Goal: Task Accomplishment & Management: Use online tool/utility

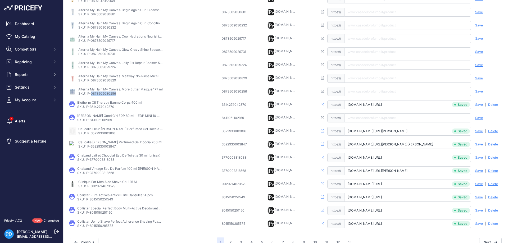
scroll to position [124, 0]
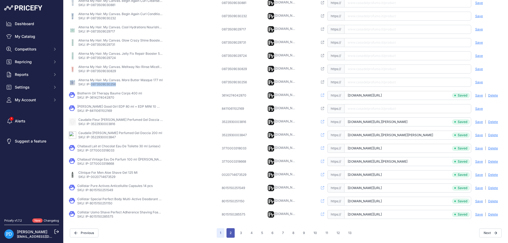
click at [230, 232] on button "2" at bounding box center [231, 233] width 8 height 10
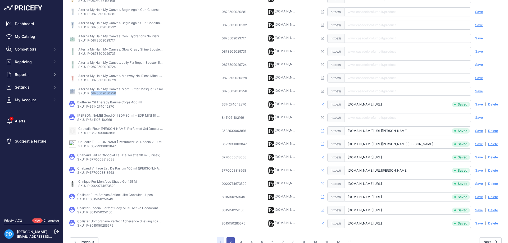
scroll to position [133, 0]
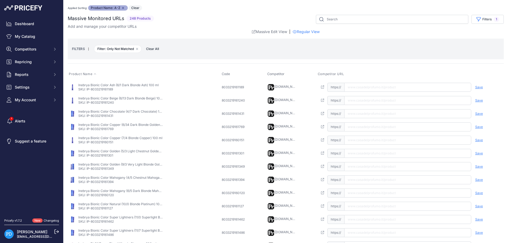
scroll to position [124, 0]
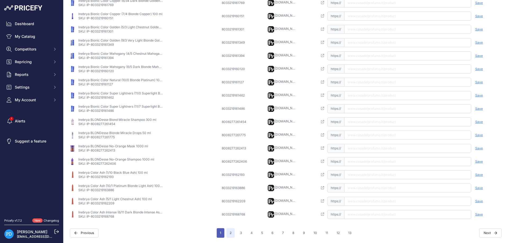
click at [220, 233] on button "1" at bounding box center [221, 233] width 8 height 10
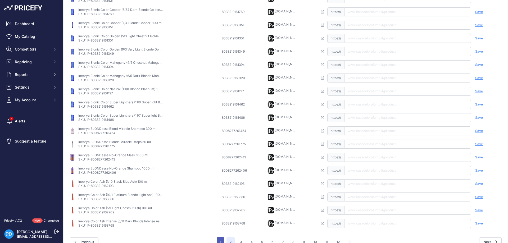
scroll to position [133, 0]
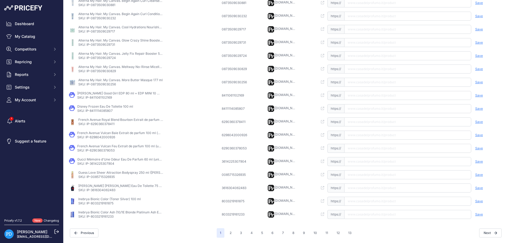
scroll to position [115, 0]
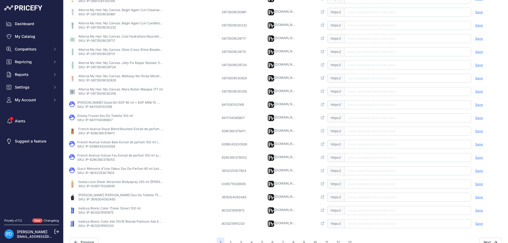
click at [104, 200] on p "SKU: IP-3616304062483" at bounding box center [120, 199] width 85 height 4
copy p "3616304062483"
click at [380, 197] on input "text" at bounding box center [407, 197] width 127 height 9
paste input "[URL][DOMAIN_NAME]"
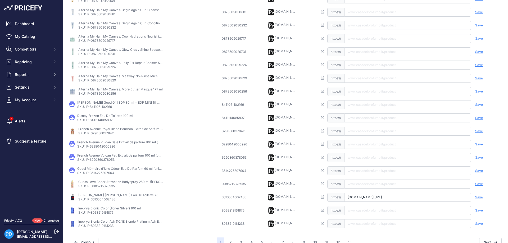
scroll to position [0, 15]
type input "[DOMAIN_NAME][URL]"
click at [480, 196] on span "Save" at bounding box center [479, 197] width 8 height 4
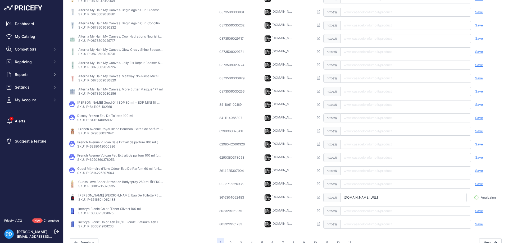
scroll to position [0, 12]
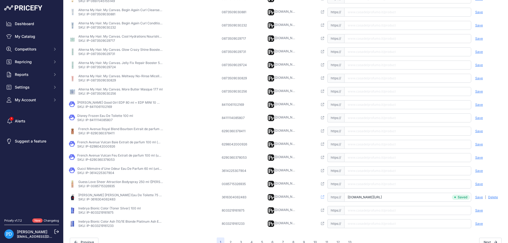
click at [107, 186] on p "SKU: IP-0085715326935" at bounding box center [120, 186] width 85 height 4
copy p "0085715326935"
click at [372, 185] on input "text" at bounding box center [407, 184] width 127 height 9
paste input "[URL][DOMAIN_NAME][PERSON_NAME]"
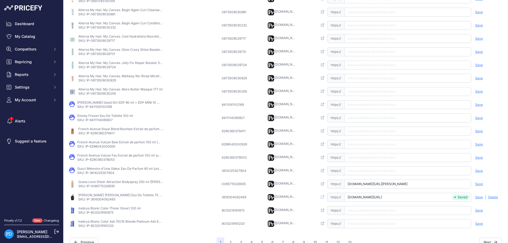
scroll to position [0, 26]
type input "[DOMAIN_NAME][URL][PERSON_NAME]"
click at [478, 185] on span "Save" at bounding box center [479, 184] width 8 height 4
click at [100, 173] on p "SKU: IP-3614225307904" at bounding box center [119, 173] width 85 height 4
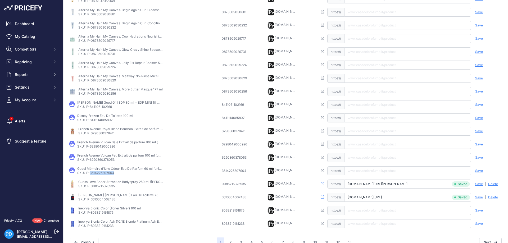
click at [100, 173] on p "SKU: IP-3614225307904" at bounding box center [119, 173] width 85 height 4
copy p "3614225307904"
click at [360, 170] on input "text" at bounding box center [407, 171] width 127 height 9
paste input "[URL][DOMAIN_NAME]"
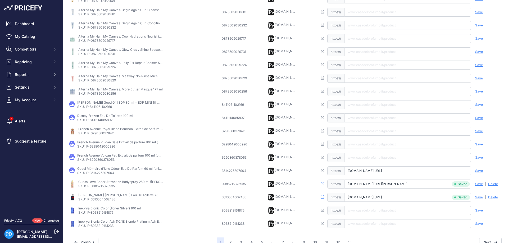
type input "[DOMAIN_NAME][URL]"
click at [480, 171] on span "Save" at bounding box center [479, 171] width 8 height 4
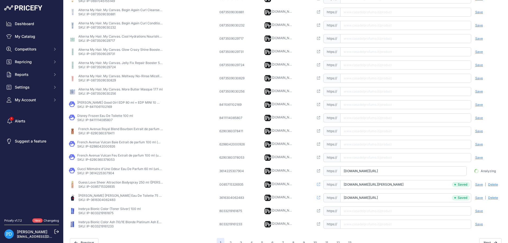
scroll to position [0, 23]
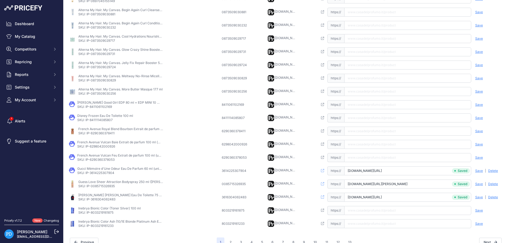
click at [99, 160] on p "SKU: IP-6290360378053" at bounding box center [119, 160] width 85 height 4
copy p "6290360378053"
click at [386, 158] on input "text" at bounding box center [407, 157] width 127 height 9
paste input "[URL][DOMAIN_NAME]"
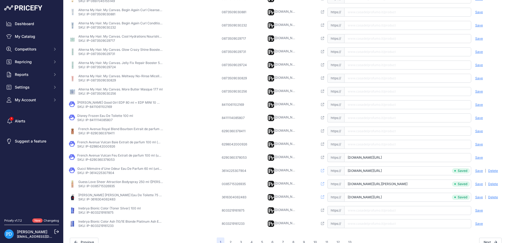
scroll to position [0, 28]
type input "[DOMAIN_NAME][URL]"
click at [478, 158] on span "Save" at bounding box center [479, 158] width 8 height 4
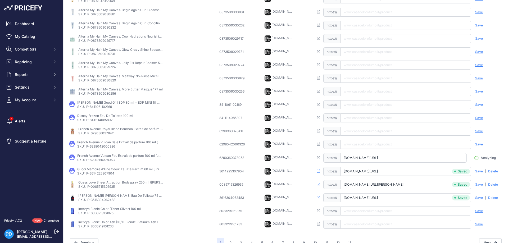
scroll to position [0, 25]
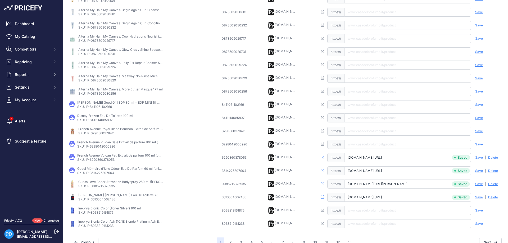
click at [106, 146] on p "SKU: IP-6298042000926" at bounding box center [119, 147] width 85 height 4
copy p "6298042000926"
click at [351, 140] on input "text" at bounding box center [407, 144] width 127 height 9
paste input "[URL][DOMAIN_NAME]"
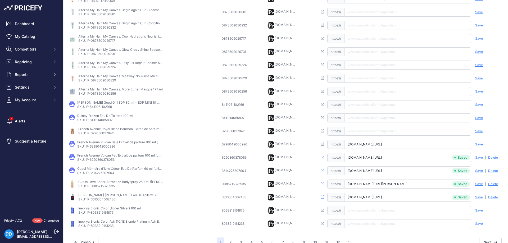
scroll to position [0, 30]
type input "[DOMAIN_NAME][URL]"
click at [480, 144] on span "Save" at bounding box center [479, 144] width 8 height 4
click at [101, 134] on p "SKU: IP-6290360378411" at bounding box center [120, 133] width 85 height 4
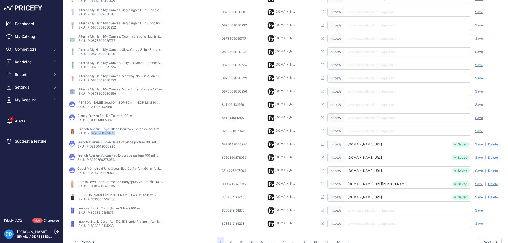
click at [101, 134] on p "SKU: IP-6290360378411" at bounding box center [120, 133] width 85 height 4
copy p "6290360378411"
click at [366, 124] on td "Open this link https:// Saved false Save Analyzing | [GEOGRAPHIC_DATA] Deleting" at bounding box center [410, 117] width 187 height 13
click at [364, 130] on input "text" at bounding box center [407, 131] width 127 height 9
paste input "[URL][DOMAIN_NAME]"
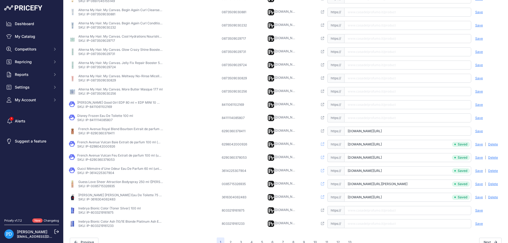
scroll to position [0, 44]
type input "[DOMAIN_NAME][URL]"
click at [479, 131] on span "Save" at bounding box center [479, 131] width 8 height 4
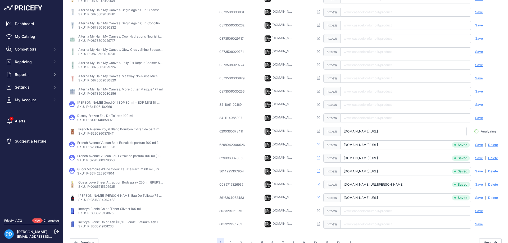
scroll to position [0, 41]
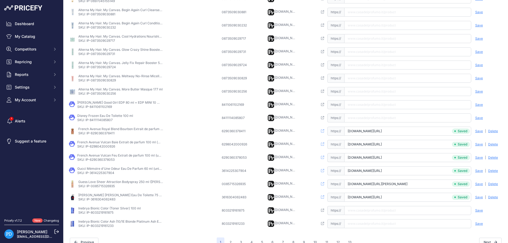
click at [102, 121] on p "SKU: IP-8411114085807" at bounding box center [105, 120] width 56 height 4
copy p "8411114085807"
click at [107, 108] on p "SKU: IP-8411061102169" at bounding box center [119, 107] width 85 height 4
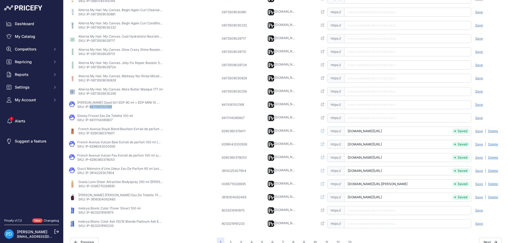
copy p "8411061102169"
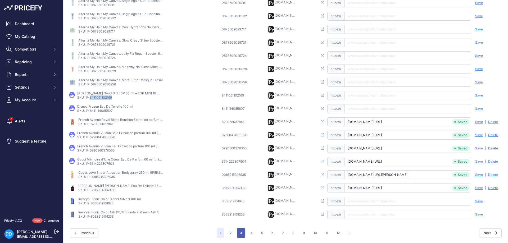
click at [243, 233] on button "3" at bounding box center [241, 233] width 8 height 10
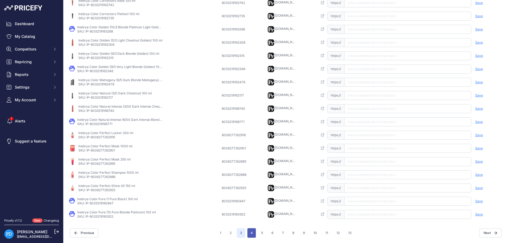
click at [254, 230] on button "4" at bounding box center [252, 233] width 8 height 10
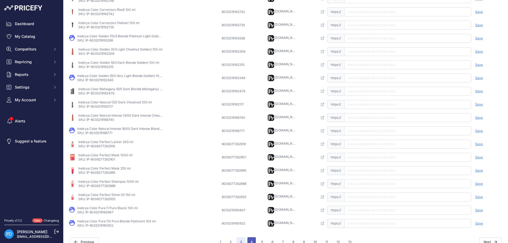
scroll to position [133, 0]
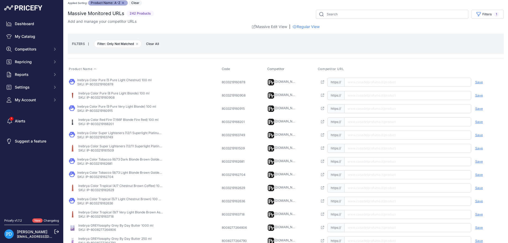
scroll to position [124, 0]
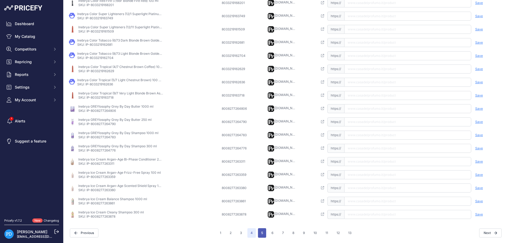
click at [262, 232] on button "5" at bounding box center [262, 233] width 8 height 10
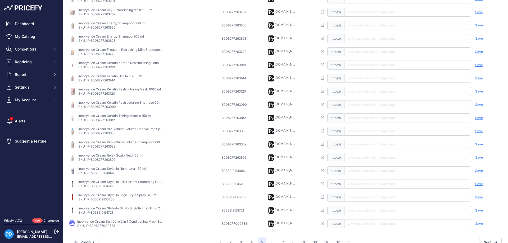
scroll to position [124, 0]
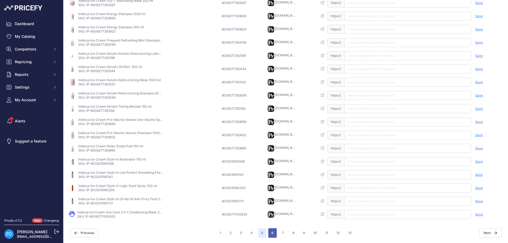
click at [269, 234] on button "6" at bounding box center [272, 233] width 8 height 10
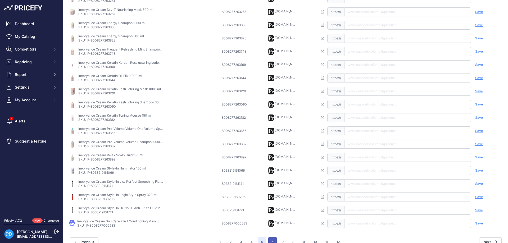
scroll to position [133, 0]
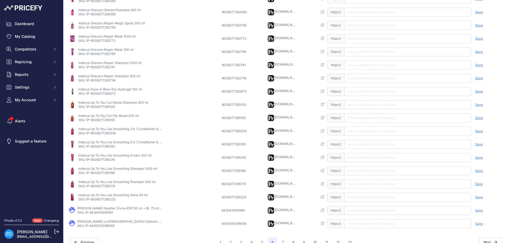
scroll to position [124, 0]
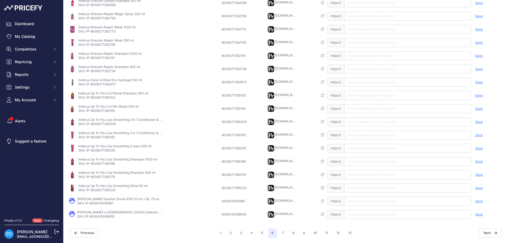
click at [108, 203] on p "SKU: IP-8435415091961" at bounding box center [119, 203] width 85 height 4
copy p "8435415091961"
click at [376, 201] on input "text" at bounding box center [407, 201] width 127 height 9
paste input "[URL][DOMAIN_NAME][PERSON_NAME]"
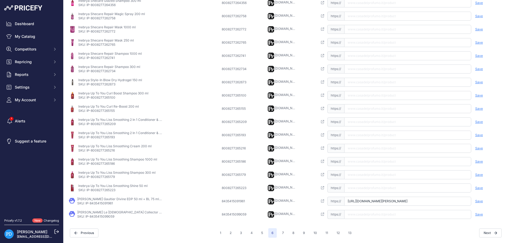
scroll to position [0, 44]
type input "[DOMAIN_NAME][URL][PERSON_NAME]"
click at [479, 200] on span "Save" at bounding box center [479, 201] width 8 height 4
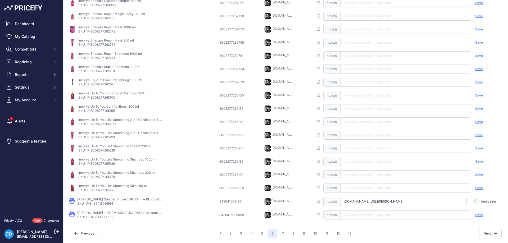
scroll to position [0, 41]
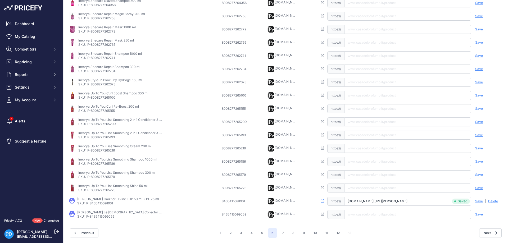
click at [107, 217] on p "SKU: IP-8435415099059" at bounding box center [119, 217] width 85 height 4
copy p "8435415099059"
click at [360, 214] on input "text" at bounding box center [407, 214] width 127 height 9
paste input "[URL][DOMAIN_NAME][PERSON_NAME][DEMOGRAPHIC_DATA]"
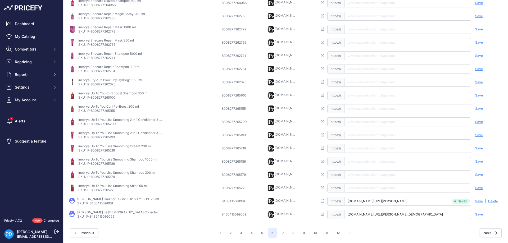
scroll to position [0, 57]
type input "[DOMAIN_NAME][URL][PERSON_NAME][DEMOGRAPHIC_DATA]"
click at [481, 215] on span "Save" at bounding box center [479, 215] width 8 height 4
click at [285, 233] on button "7" at bounding box center [283, 233] width 8 height 10
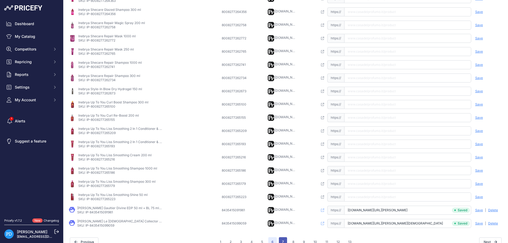
scroll to position [133, 0]
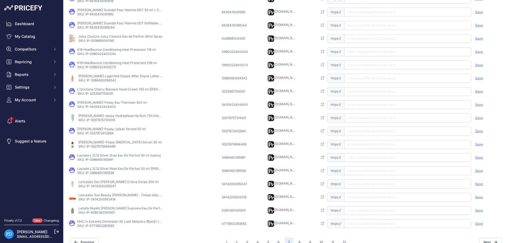
scroll to position [43, 0]
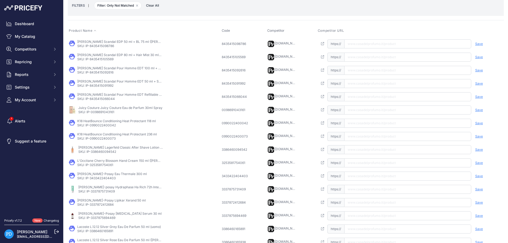
click at [106, 43] on p "[PERSON_NAME] Scandal EDP 50 ml + BL 75 ml ([PERSON_NAME])" at bounding box center [119, 42] width 85 height 4
click at [107, 48] on td "[PERSON_NAME] Scandal EDP 50 ml + BL 75 ml ([PERSON_NAME]) SKU: IP-8435415098786" at bounding box center [144, 44] width 153 height 14
click at [107, 48] on p "SKU: IP-8435415098786" at bounding box center [119, 46] width 85 height 4
click at [356, 42] on input "text" at bounding box center [407, 43] width 127 height 9
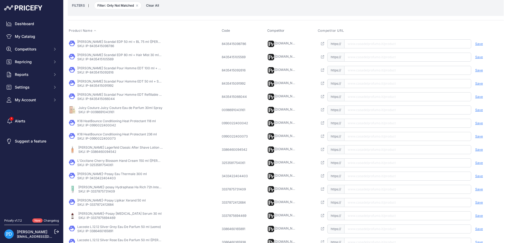
paste input "[URL][DOMAIN_NAME][PERSON_NAME]"
type input "[DOMAIN_NAME][URL][PERSON_NAME]"
click at [478, 43] on span "Save" at bounding box center [479, 44] width 8 height 4
click at [93, 56] on p "[PERSON_NAME] Scandal EDP 80 ml + Hair Mist 30 ml ([PERSON_NAME])" at bounding box center [119, 55] width 85 height 4
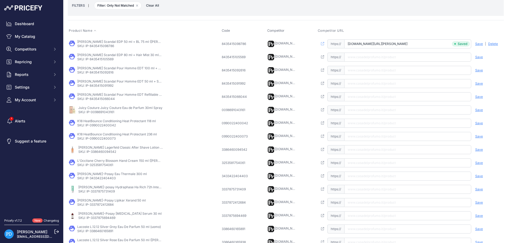
click at [105, 59] on p "SKU: IP-8435415105569" at bounding box center [119, 59] width 85 height 4
click at [378, 53] on input "text" at bounding box center [407, 57] width 127 height 9
paste input "[URL][DOMAIN_NAME][PERSON_NAME]"
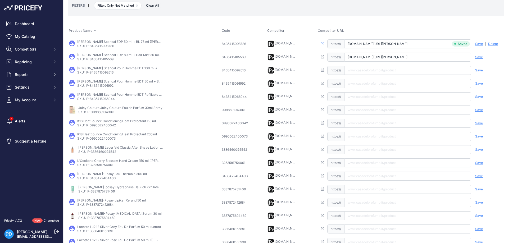
type input "[DOMAIN_NAME][URL][PERSON_NAME]"
click at [480, 55] on span "Save" at bounding box center [479, 57] width 8 height 4
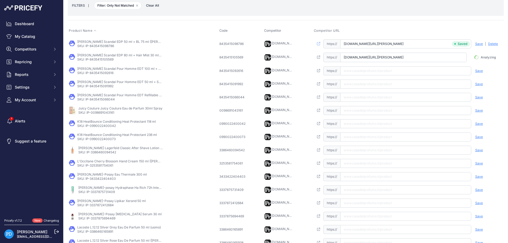
scroll to position [0, 30]
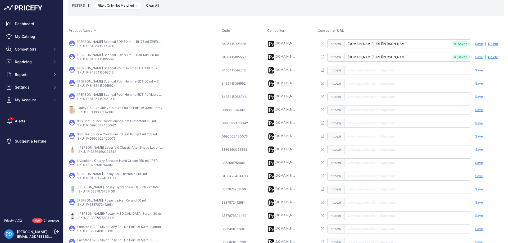
click at [105, 73] on p "SKU: IP-8435415092616" at bounding box center [119, 72] width 85 height 4
click at [371, 68] on input "text" at bounding box center [407, 70] width 127 height 9
paste input "[URL][DOMAIN_NAME][PERSON_NAME]"
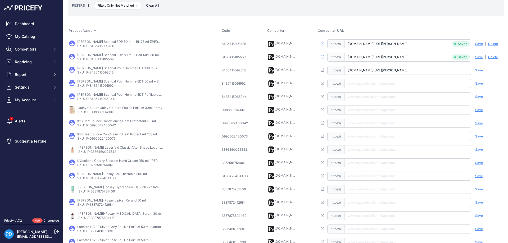
type input "[DOMAIN_NAME][URL][PERSON_NAME]"
click at [476, 68] on span "Save" at bounding box center [479, 70] width 8 height 4
click at [98, 87] on p "SKU: IP-8435415091992" at bounding box center [119, 86] width 85 height 4
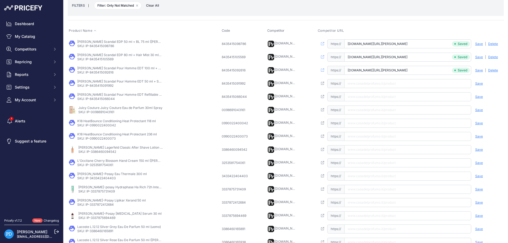
click at [356, 86] on input "text" at bounding box center [407, 83] width 127 height 9
paste input "[URL][DOMAIN_NAME][PERSON_NAME]"
type input "[DOMAIN_NAME][URL][PERSON_NAME]"
click at [478, 84] on span "Save" at bounding box center [479, 84] width 8 height 4
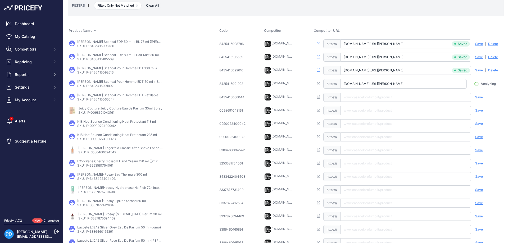
scroll to position [0, 50]
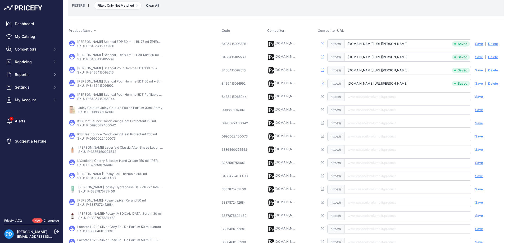
click at [106, 99] on p "SKU: IP-8435415066044" at bounding box center [119, 99] width 85 height 4
paste input "[URL][DOMAIN_NAME][PERSON_NAME]"
click at [391, 98] on input "[URL][DOMAIN_NAME][PERSON_NAME]" at bounding box center [407, 96] width 127 height 9
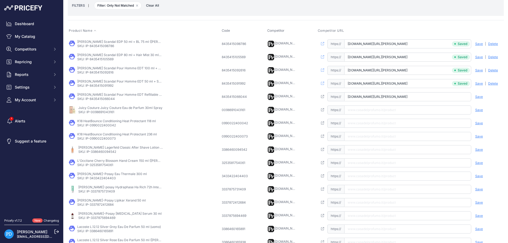
type input "[DOMAIN_NAME][URL][PERSON_NAME]"
click at [483, 96] on span "Save" at bounding box center [479, 97] width 8 height 4
click at [105, 112] on p "SKU: IP-0098691043161" at bounding box center [120, 112] width 84 height 4
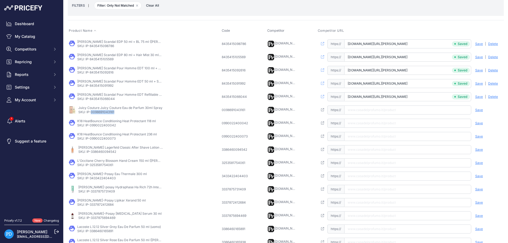
paste input "[URL][DOMAIN_NAME][PERSON_NAME]"
click at [356, 112] on input "[URL][DOMAIN_NAME][PERSON_NAME]" at bounding box center [407, 110] width 127 height 9
type input "[DOMAIN_NAME][URL][PERSON_NAME]"
click at [484, 110] on div "Save Analyzing | [GEOGRAPHIC_DATA] Deleting" at bounding box center [487, 110] width 32 height 9
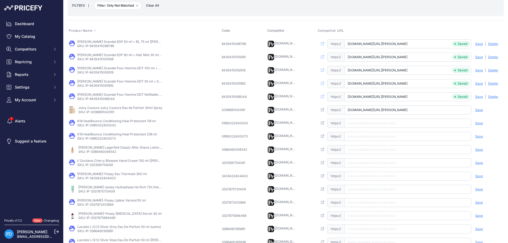
click at [479, 110] on span "Save" at bounding box center [479, 110] width 8 height 4
click at [97, 125] on p "SKU: IP-0990022400042" at bounding box center [116, 125] width 79 height 4
click at [380, 123] on input "text" at bounding box center [407, 123] width 127 height 9
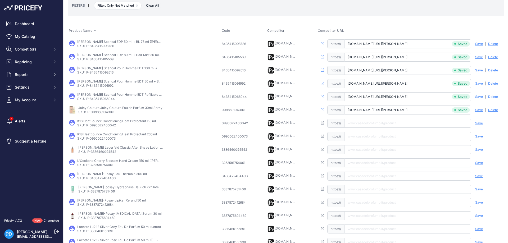
paste input "[URL][DOMAIN_NAME]"
type input "[DOMAIN_NAME][URL]"
click at [478, 124] on span "Save" at bounding box center [479, 123] width 8 height 4
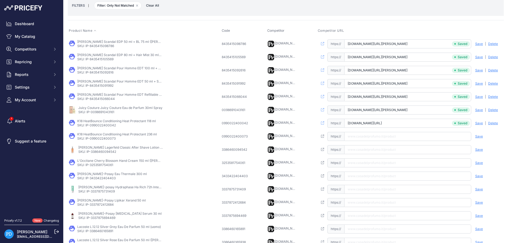
click at [94, 141] on td "K18 HeatBounce Conditioning Heat Protectant 236 ml SKU: IP-0990022400073" at bounding box center [144, 136] width 153 height 13
paste input "[URL][DOMAIN_NAME]"
click at [358, 139] on input "[URL][DOMAIN_NAME]" at bounding box center [407, 136] width 127 height 9
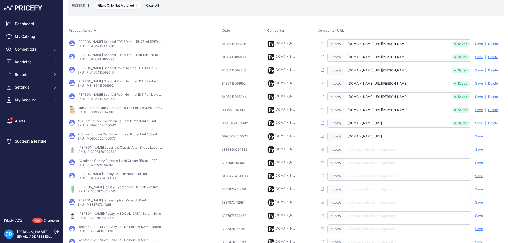
type input "[DOMAIN_NAME][URL]"
click at [476, 136] on span "Save" at bounding box center [479, 136] width 8 height 4
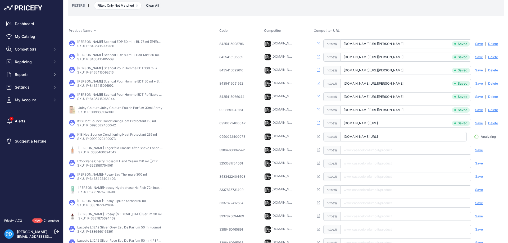
scroll to position [0, 15]
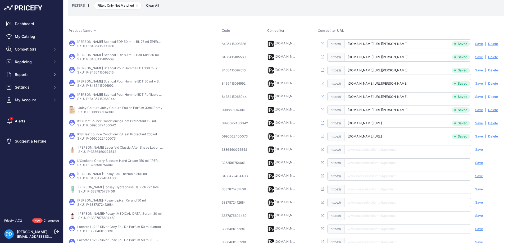
click at [93, 153] on p "SKU: IP-3386460094542" at bounding box center [120, 152] width 85 height 4
paste input "[URL][DOMAIN_NAME][PERSON_NAME]"
click at [368, 149] on input "[URL][DOMAIN_NAME][PERSON_NAME]" at bounding box center [407, 149] width 127 height 9
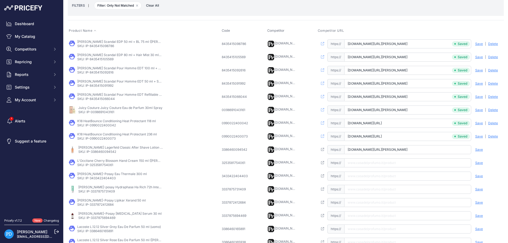
type input "[DOMAIN_NAME][URL][PERSON_NAME]"
click at [480, 150] on span "Save" at bounding box center [479, 150] width 8 height 4
click at [97, 165] on p "SKU: IP-3253581754061" at bounding box center [119, 165] width 85 height 4
click at [382, 166] on input "text" at bounding box center [407, 163] width 127 height 9
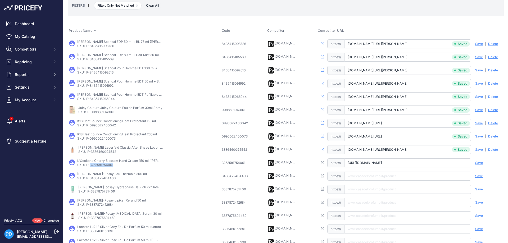
type input "[DOMAIN_NAME][URL]"
click at [479, 163] on span "Save" at bounding box center [479, 163] width 8 height 4
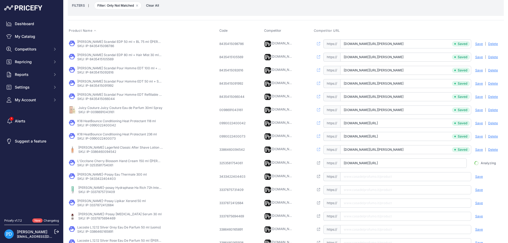
scroll to position [0, 10]
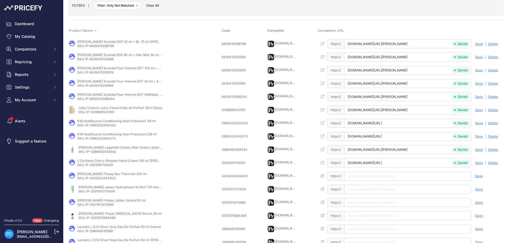
click at [98, 179] on p "SKU: IP-3433422404403" at bounding box center [112, 178] width 70 height 4
click at [366, 175] on input "text" at bounding box center [407, 176] width 127 height 9
paste input "[URL][DOMAIN_NAME][PERSON_NAME]"
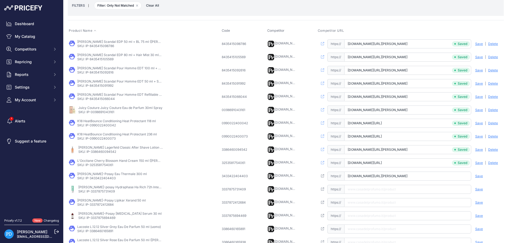
type input "[DOMAIN_NAME][URL][PERSON_NAME]"
click at [480, 176] on span "Save" at bounding box center [479, 176] width 8 height 4
click at [99, 192] on p "SKU: IP-3337875731409" at bounding box center [120, 192] width 85 height 4
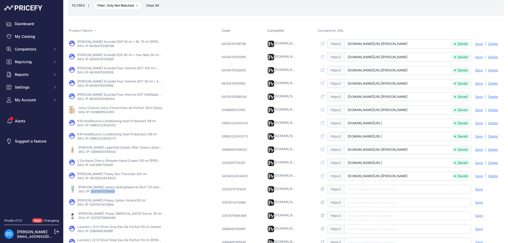
paste input "[URL][DOMAIN_NAME][PERSON_NAME]"
click at [378, 191] on input "[URL][DOMAIN_NAME][PERSON_NAME]" at bounding box center [407, 189] width 127 height 9
type input "[DOMAIN_NAME][URL][PERSON_NAME]"
click at [479, 187] on span "Save" at bounding box center [479, 189] width 8 height 4
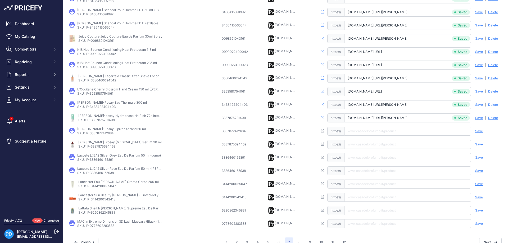
scroll to position [124, 0]
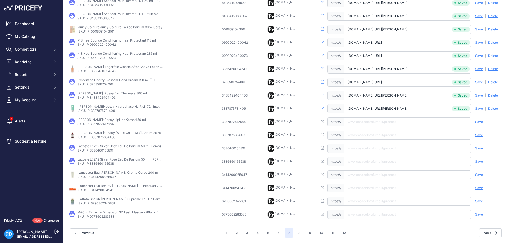
click at [98, 125] on p "SKU: IP-3337872412684" at bounding box center [111, 124] width 69 height 4
click at [410, 125] on input "text" at bounding box center [407, 122] width 127 height 9
paste input "[URL][DOMAIN_NAME][PERSON_NAME]"
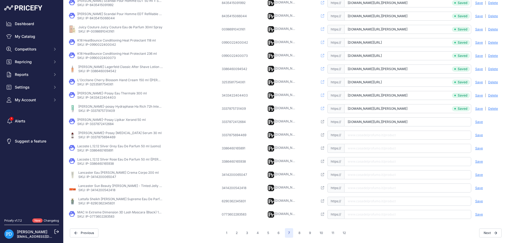
type input "[DOMAIN_NAME][URL][PERSON_NAME]"
click at [478, 124] on div "Save Analyzing | [GEOGRAPHIC_DATA] Deleting" at bounding box center [487, 122] width 32 height 9
click at [478, 122] on span "Save" at bounding box center [479, 122] width 8 height 4
click at [108, 136] on p "SKU: IP-3337875694469" at bounding box center [119, 137] width 83 height 4
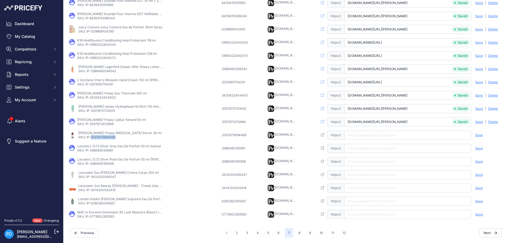
click at [108, 137] on p "SKU: IP-3337875694469" at bounding box center [119, 137] width 83 height 4
click at [392, 140] on td "Open this link https:// Saved false Save Analyzing | [GEOGRAPHIC_DATA] Deleting" at bounding box center [410, 135] width 187 height 13
click at [384, 134] on input "text" at bounding box center [407, 135] width 127 height 9
paste input "[URL][DOMAIN_NAME][PERSON_NAME][MEDICAL_DATA]"
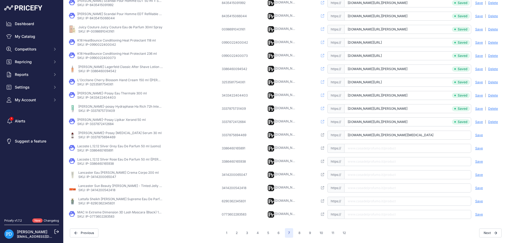
type input "[DOMAIN_NAME][URL][PERSON_NAME][MEDICAL_DATA]"
click at [479, 136] on span "Save" at bounding box center [479, 135] width 8 height 4
click at [105, 150] on p "SKU: IP-3386460165891" at bounding box center [119, 151] width 84 height 4
paste input "[URL][DOMAIN_NAME]"
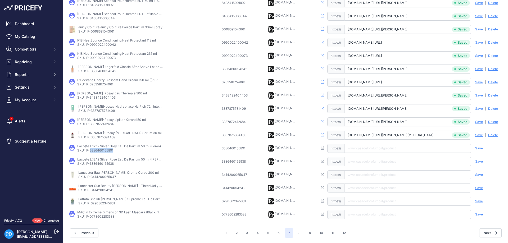
click at [383, 150] on input "text" at bounding box center [407, 148] width 127 height 9
type input "[DOMAIN_NAME][URL]"
click at [480, 151] on div "Save Analyzing | [GEOGRAPHIC_DATA] Deleting" at bounding box center [487, 148] width 32 height 9
click at [480, 149] on span "Save" at bounding box center [479, 148] width 8 height 4
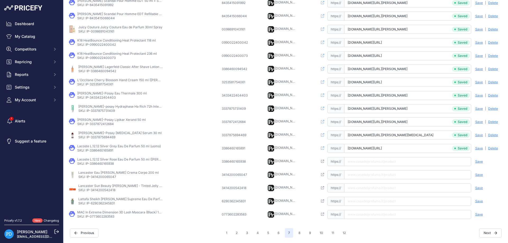
click at [104, 163] on p "SKU: IP-3386460165938" at bounding box center [119, 164] width 85 height 4
click at [365, 162] on input "text" at bounding box center [407, 161] width 127 height 9
paste input "[URL][DOMAIN_NAME][PERSON_NAME]"
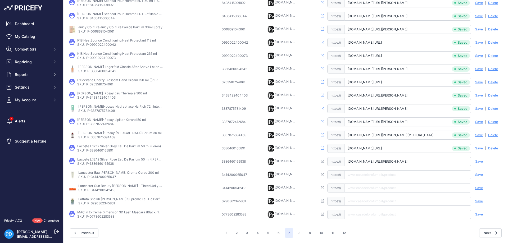
type input "[DOMAIN_NAME][URL][PERSON_NAME]"
click at [480, 161] on span "Save" at bounding box center [479, 162] width 8 height 4
click at [98, 176] on p "SKU: IP-3414200065047" at bounding box center [118, 177] width 80 height 4
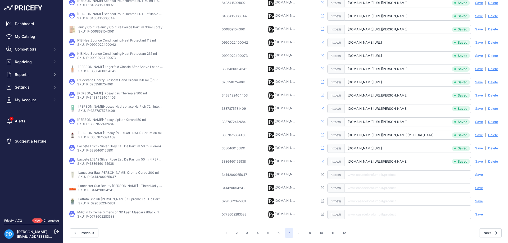
click at [388, 173] on input "text" at bounding box center [407, 174] width 127 height 9
paste input "[URL][DOMAIN_NAME][PERSON_NAME][PERSON_NAME]"
type input "[DOMAIN_NAME][URL][PERSON_NAME][PERSON_NAME]"
click at [478, 176] on span "Save" at bounding box center [479, 175] width 8 height 4
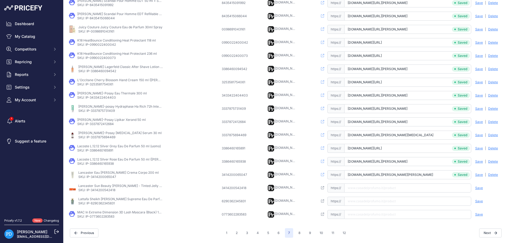
scroll to position [0, 25]
click at [101, 190] on p "SKU: IP-3414200542418" at bounding box center [120, 190] width 85 height 4
click at [364, 187] on input "text" at bounding box center [407, 188] width 127 height 9
paste input "[URL][DOMAIN_NAME]"
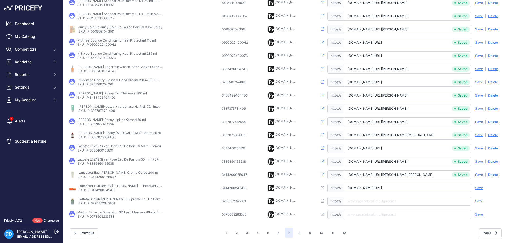
scroll to position [0, 20]
type input "[DOMAIN_NAME][URL]"
click at [478, 189] on span "Save" at bounding box center [479, 188] width 8 height 4
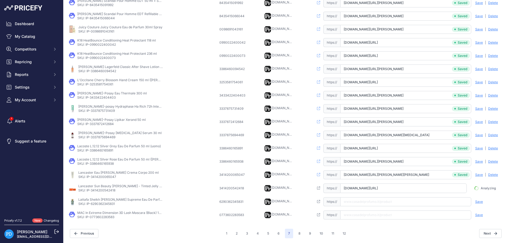
scroll to position [0, 16]
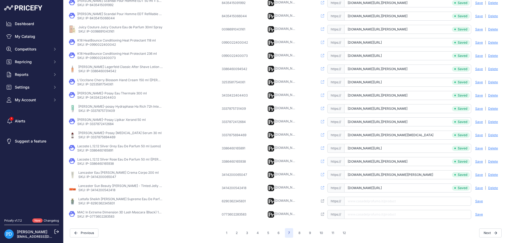
click at [100, 204] on p "SKU: IP-6290362345831" at bounding box center [120, 203] width 85 height 4
click at [361, 203] on input "text" at bounding box center [407, 201] width 127 height 9
type input "[DOMAIN_NAME][URL]"
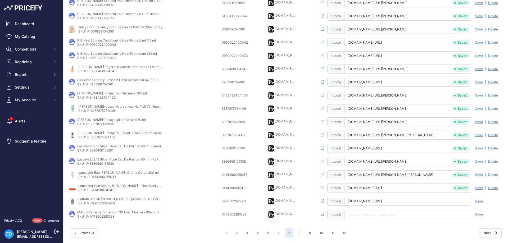
click at [482, 202] on span "Save" at bounding box center [479, 201] width 8 height 4
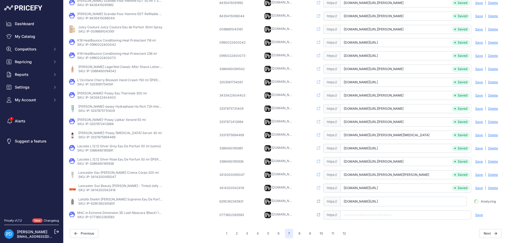
scroll to position [0, 35]
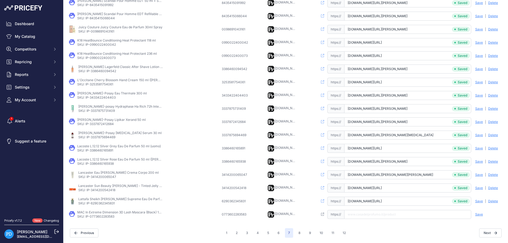
click at [102, 217] on p "SKU: IP-0773602283583" at bounding box center [119, 217] width 85 height 4
paste input "[URL][DOMAIN_NAME]"
click at [363, 214] on input "[URL][DOMAIN_NAME]" at bounding box center [407, 214] width 127 height 9
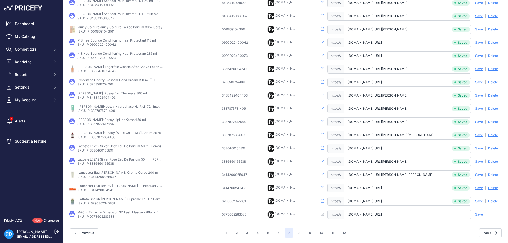
type input "[DOMAIN_NAME][URL]"
click at [481, 213] on span "Save" at bounding box center [479, 215] width 8 height 4
click at [280, 233] on button "6" at bounding box center [279, 233] width 8 height 10
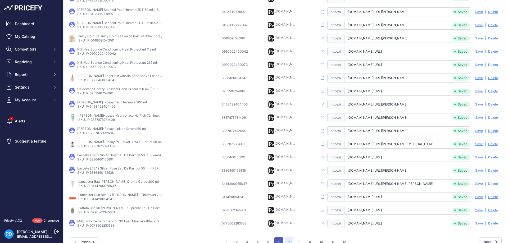
scroll to position [133, 0]
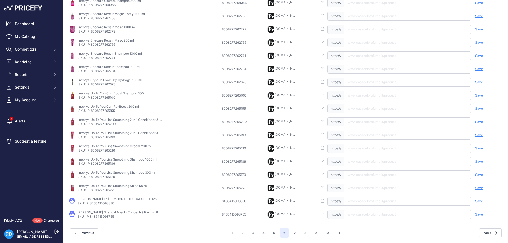
scroll to position [115, 0]
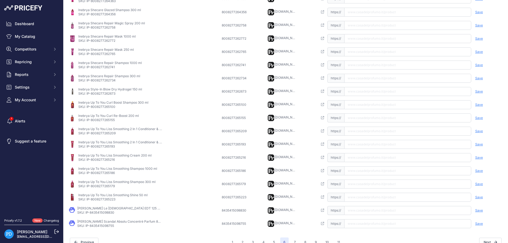
click at [107, 226] on p "SKU: IP-8435415098755" at bounding box center [119, 226] width 85 height 4
paste input "[URL][DOMAIN_NAME][PERSON_NAME]"
click at [368, 228] on input "text" at bounding box center [407, 223] width 127 height 9
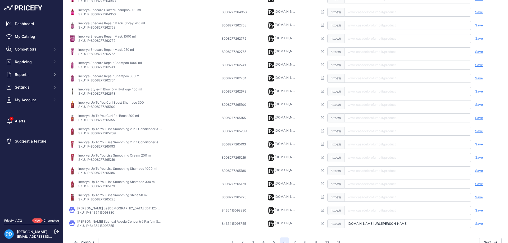
type input "[DOMAIN_NAME][URL][PERSON_NAME]"
click at [477, 223] on span "Save" at bounding box center [479, 224] width 8 height 4
click at [100, 213] on p "SKU: IP-8435415098830" at bounding box center [119, 213] width 85 height 4
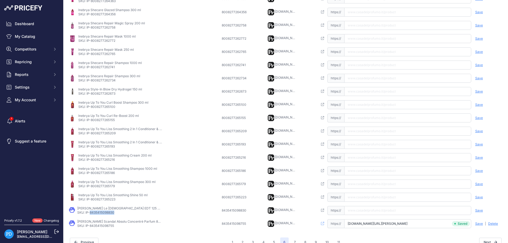
click at [372, 209] on input "text" at bounding box center [407, 210] width 127 height 9
paste input "[URL][DOMAIN_NAME][PERSON_NAME][DEMOGRAPHIC_DATA]"
type input "[DOMAIN_NAME][URL][PERSON_NAME][DEMOGRAPHIC_DATA]"
click at [475, 210] on div "Save Analyzing | [GEOGRAPHIC_DATA] Deleting" at bounding box center [487, 210] width 32 height 9
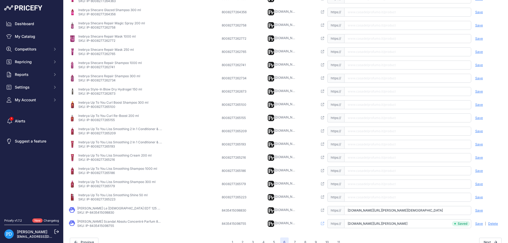
click at [477, 210] on span "Save" at bounding box center [479, 211] width 8 height 4
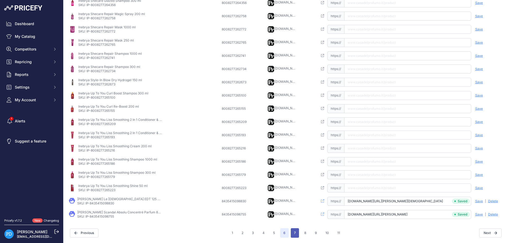
click at [295, 235] on button "7" at bounding box center [295, 233] width 8 height 10
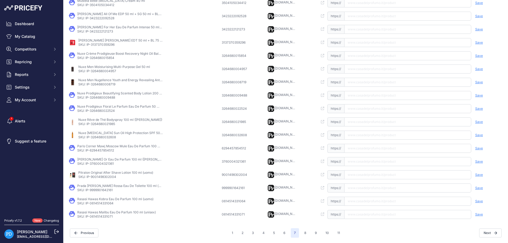
scroll to position [115, 0]
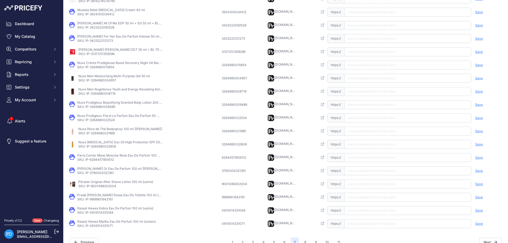
click at [101, 228] on p "SKU: IP-0614514331071" at bounding box center [116, 226] width 79 height 4
paste input "[URL][DOMAIN_NAME]"
click at [394, 225] on input "text" at bounding box center [407, 223] width 127 height 9
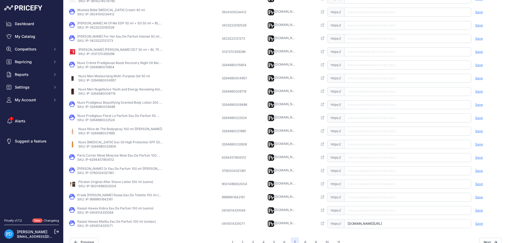
type input "[DOMAIN_NAME][URL]"
click at [479, 223] on span "Save" at bounding box center [479, 224] width 8 height 4
click at [102, 213] on p "SKU: IP-0614514331064" at bounding box center [115, 213] width 76 height 4
click at [102, 214] on p "SKU: IP-0614514331064" at bounding box center [115, 213] width 76 height 4
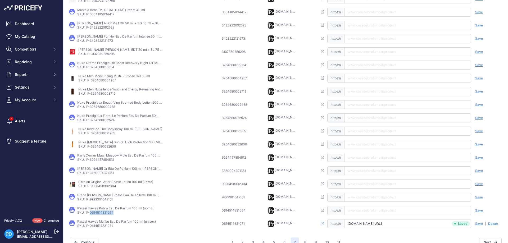
click at [102, 214] on p "SKU: IP-0614514331064" at bounding box center [115, 213] width 76 height 4
click at [379, 210] on input "text" at bounding box center [407, 210] width 127 height 9
paste input "[URL][DOMAIN_NAME]"
type input "[DOMAIN_NAME][URL]"
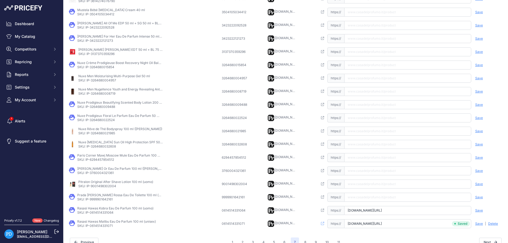
click at [478, 210] on span "Save" at bounding box center [479, 211] width 8 height 4
click at [107, 201] on p "SKU: IP-9999901642161" at bounding box center [119, 199] width 85 height 4
click at [409, 200] on input "text" at bounding box center [407, 197] width 127 height 9
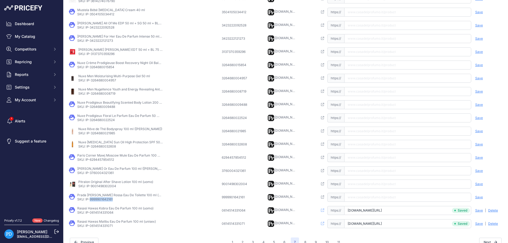
paste input "[URL][DOMAIN_NAME][PERSON_NAME]"
type input "[DOMAIN_NAME][URL][PERSON_NAME]"
click at [477, 198] on span "Save" at bounding box center [479, 197] width 8 height 4
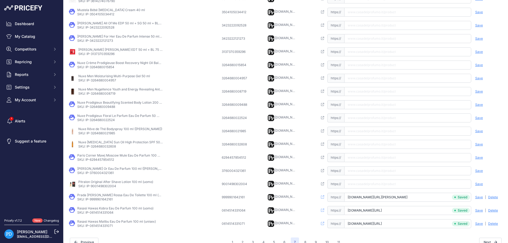
click at [99, 184] on p "Pitralon Original After Shave Lotion 100 ml (uomo)" at bounding box center [115, 182] width 75 height 4
click at [103, 186] on p "SKU: IP-9001498302004" at bounding box center [115, 186] width 75 height 4
click at [383, 183] on input "text" at bounding box center [407, 184] width 127 height 9
paste input "[URL][DOMAIN_NAME]"
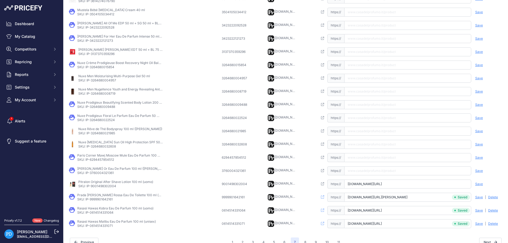
scroll to position [0, 0]
type input "[DOMAIN_NAME][URL]"
click at [482, 185] on span "Save" at bounding box center [479, 184] width 8 height 4
click at [109, 172] on p "SKU: IP-3760004321361" at bounding box center [119, 173] width 85 height 4
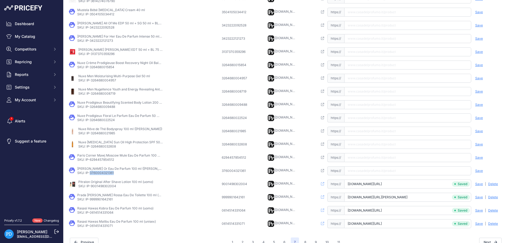
click at [109, 172] on p "SKU: IP-3760004321361" at bounding box center [119, 173] width 85 height 4
click at [365, 170] on input "text" at bounding box center [407, 171] width 127 height 9
paste input "[URL][DOMAIN_NAME][PERSON_NAME][PERSON_NAME]"
type input "[DOMAIN_NAME][URL][PERSON_NAME][PERSON_NAME]"
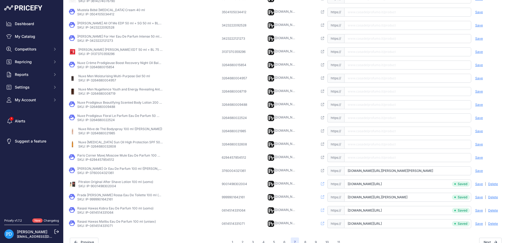
click at [481, 170] on span "Save" at bounding box center [479, 171] width 8 height 4
click at [100, 159] on p "SKU: IP-6294457854512" at bounding box center [119, 160] width 85 height 4
click at [106, 147] on p "SKU: IP-3264680032608" at bounding box center [120, 147] width 85 height 4
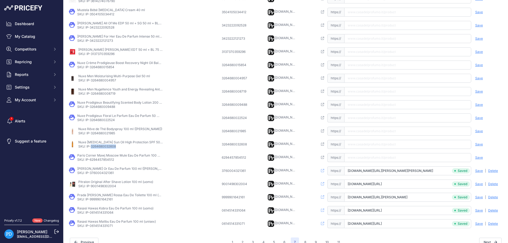
click at [106, 147] on p "SKU: IP-3264680032608" at bounding box center [120, 147] width 85 height 4
click at [363, 143] on input "text" at bounding box center [407, 144] width 127 height 9
paste input "[URL][DOMAIN_NAME][MEDICAL_DATA]"
type input "[DOMAIN_NAME][URL][MEDICAL_DATA]"
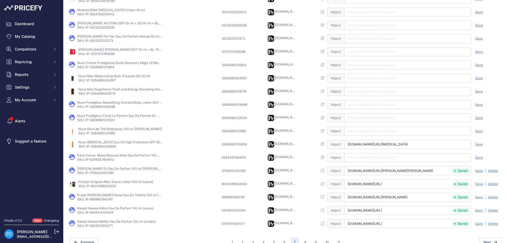
click at [482, 144] on span "Save" at bounding box center [479, 144] width 8 height 4
click at [110, 133] on p "SKU: IP-3264680021985" at bounding box center [120, 133] width 84 height 4
click at [361, 129] on input "text" at bounding box center [407, 131] width 127 height 9
type input "[DOMAIN_NAME][URL][PERSON_NAME]"
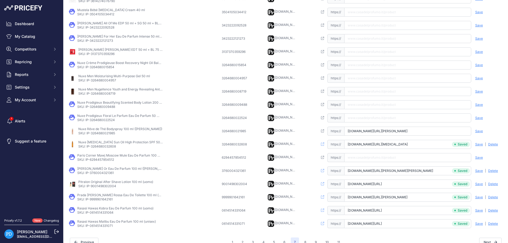
scroll to position [0, 12]
click at [478, 132] on span "Save" at bounding box center [479, 131] width 8 height 4
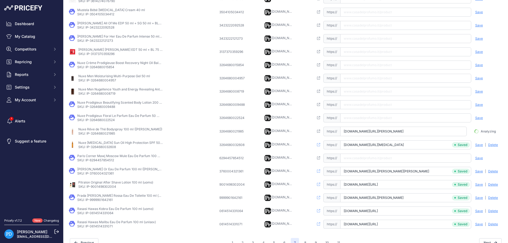
scroll to position [0, 8]
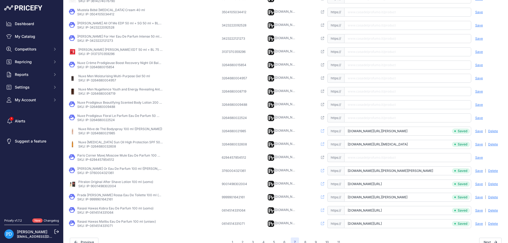
click at [111, 122] on p "SKU: IP-3264680022524" at bounding box center [119, 120] width 85 height 4
click at [358, 120] on input "text" at bounding box center [407, 118] width 127 height 9
paste input "[URL][DOMAIN_NAME][PERSON_NAME]"
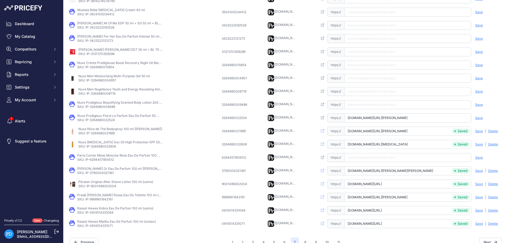
type input "[DOMAIN_NAME][URL][PERSON_NAME]"
click at [477, 117] on span "Save" at bounding box center [479, 118] width 8 height 4
click at [102, 107] on p "SKU: IP-3264680009488" at bounding box center [119, 107] width 85 height 4
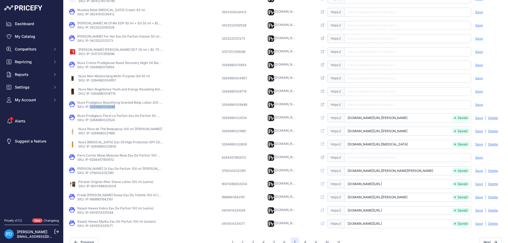
click at [94, 109] on p "SKU: IP-3264680009488" at bounding box center [119, 107] width 85 height 4
click at [362, 103] on input "text" at bounding box center [407, 104] width 127 height 9
paste input "[URL][DOMAIN_NAME]"
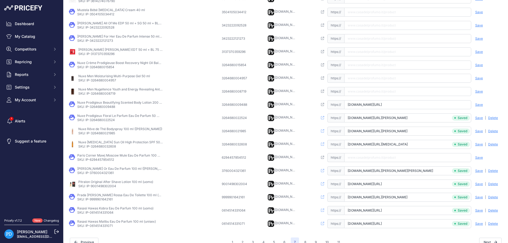
type input "[DOMAIN_NAME][URL]"
click at [481, 105] on span "Save" at bounding box center [479, 105] width 8 height 4
click at [101, 96] on td "Nuxe Men Nugellence Youth and Energy Revealing Anti-Aging Fluid 50 ml SKU: IP-3…" at bounding box center [144, 91] width 153 height 13
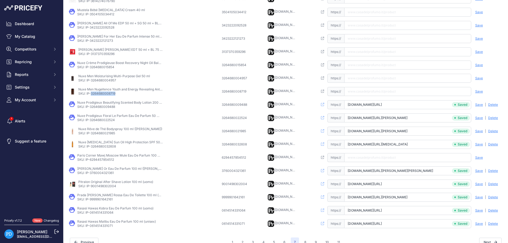
paste input "[URL][DOMAIN_NAME]"
click at [369, 91] on input "[URL][DOMAIN_NAME]" at bounding box center [407, 91] width 127 height 9
type input "[DOMAIN_NAME][URL]"
click at [480, 91] on span "Save" at bounding box center [479, 91] width 8 height 4
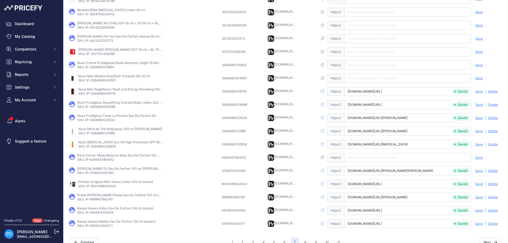
scroll to position [0, 46]
click at [97, 78] on p "Nuxe Men Moisturising Multi-Purpose Gel 50 ml" at bounding box center [114, 76] width 72 height 4
click at [98, 79] on p "SKU: IP-3264680004957" at bounding box center [114, 80] width 72 height 4
paste input "[URL][DOMAIN_NAME]"
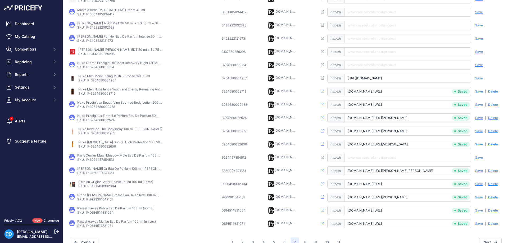
click at [366, 80] on input "[URL][DOMAIN_NAME]" at bounding box center [407, 78] width 127 height 9
type input "[DOMAIN_NAME][URL]"
click at [484, 77] on div "Save Analyzing | [GEOGRAPHIC_DATA] Deleting" at bounding box center [487, 78] width 32 height 9
click at [483, 77] on div "Save Analyzing | [GEOGRAPHIC_DATA] Deleting" at bounding box center [487, 78] width 32 height 9
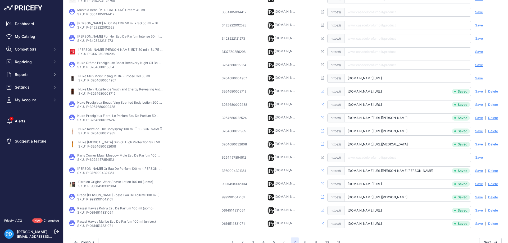
click at [483, 78] on span "Save" at bounding box center [479, 78] width 8 height 4
click at [103, 67] on p "SKU: IP-3264680015854" at bounding box center [119, 67] width 85 height 4
click at [367, 65] on input "text" at bounding box center [407, 65] width 127 height 9
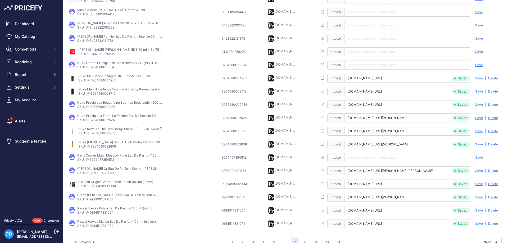
paste input "[URL][DOMAIN_NAME]"
type input "[DOMAIN_NAME][URL]"
click at [479, 65] on span "Save" at bounding box center [479, 65] width 8 height 4
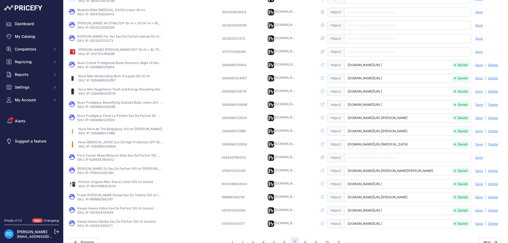
click at [98, 53] on p "SKU: IP-3137370359296" at bounding box center [120, 54] width 85 height 4
click at [100, 42] on p "SKU: IP-3423222121273" at bounding box center [119, 41] width 85 height 4
click at [367, 45] on td "Open this link https:// Saved false Save Analyzing | [GEOGRAPHIC_DATA] Deleting" at bounding box center [410, 38] width 187 height 13
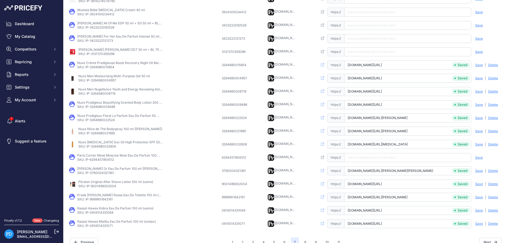
click at [367, 38] on input "text" at bounding box center [407, 38] width 127 height 9
paste input "[URL][DOMAIN_NAME][PERSON_NAME][PERSON_NAME]"
type input "[DOMAIN_NAME][URL][PERSON_NAME][PERSON_NAME]"
click at [476, 39] on span "Save" at bounding box center [479, 39] width 8 height 4
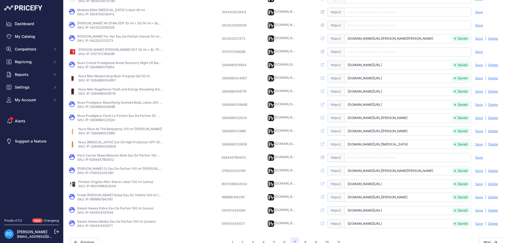
scroll to position [91, 0]
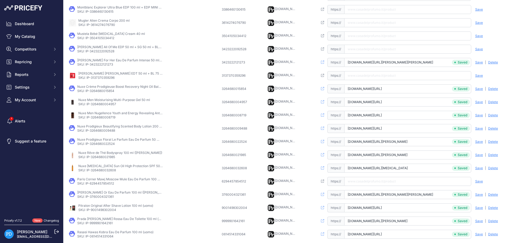
click at [104, 52] on p "SKU: IP-3423222092528" at bounding box center [119, 51] width 85 height 4
click at [104, 37] on p "SKU: IP-3504105034412" at bounding box center [111, 38] width 68 height 4
click at [366, 36] on input "text" at bounding box center [407, 36] width 127 height 9
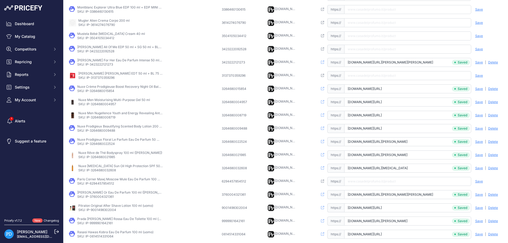
paste input "[URL][DOMAIN_NAME][MEDICAL_DATA]"
type input "[DOMAIN_NAME][URL][MEDICAL_DATA]"
click at [478, 36] on span "Save" at bounding box center [479, 36] width 8 height 4
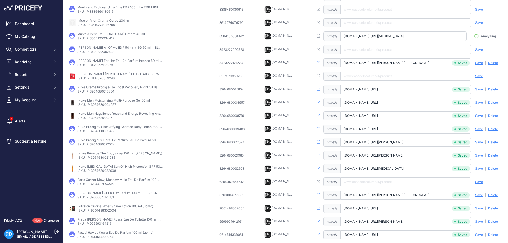
scroll to position [0, 31]
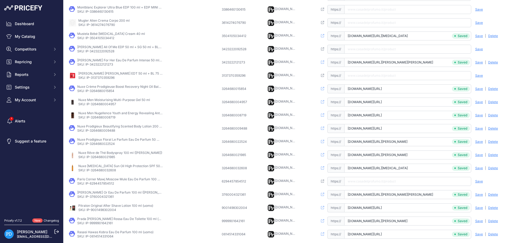
click at [108, 25] on p "SKU: IP-3614274076790" at bounding box center [103, 25] width 51 height 4
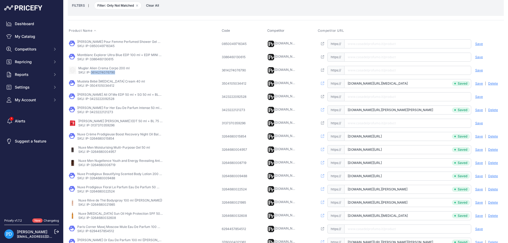
click at [366, 68] on input "text" at bounding box center [407, 70] width 127 height 9
paste input "[URL][DOMAIN_NAME][PERSON_NAME]"
type input "[DOMAIN_NAME][URL][PERSON_NAME]"
click at [480, 70] on span "Save" at bounding box center [479, 70] width 8 height 4
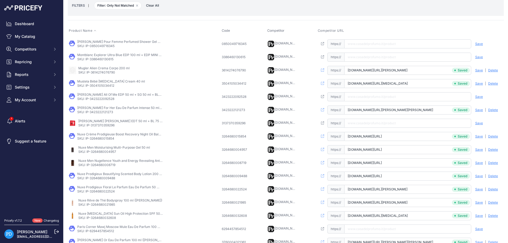
scroll to position [0, 15]
click at [105, 59] on p "SKU: IP-3386460130615" at bounding box center [119, 59] width 85 height 4
click at [106, 45] on p "SKU: IP-0850049716345" at bounding box center [119, 46] width 85 height 4
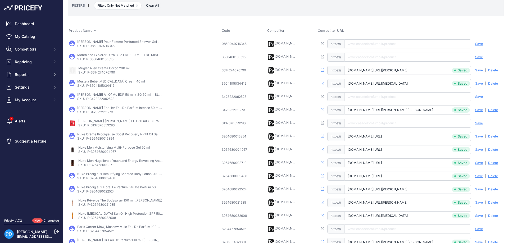
click at [365, 46] on input "text" at bounding box center [407, 43] width 127 height 9
paste input "[URL][DOMAIN_NAME][PERSON_NAME][PERSON_NAME]"
type input "[DOMAIN_NAME][URL][PERSON_NAME][PERSON_NAME]"
click at [482, 43] on span "Save" at bounding box center [479, 44] width 8 height 4
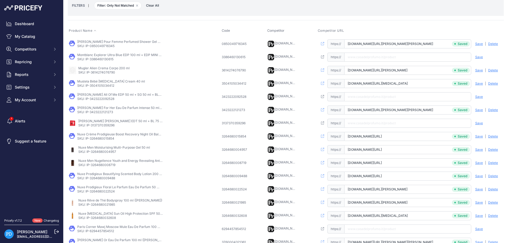
scroll to position [124, 0]
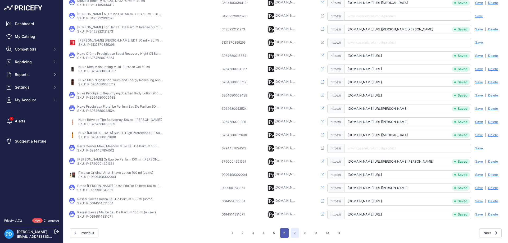
click at [287, 232] on button "6" at bounding box center [284, 233] width 8 height 10
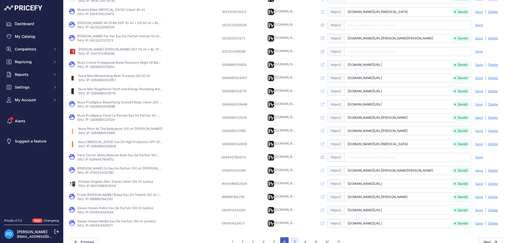
scroll to position [133, 0]
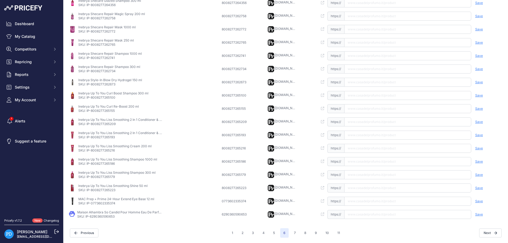
scroll to position [115, 0]
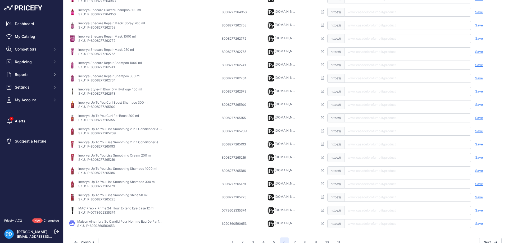
click at [98, 228] on p "SKU: IP-6290360590653" at bounding box center [119, 226] width 85 height 4
click at [361, 221] on input "text" at bounding box center [407, 223] width 127 height 9
paste input "[URL][DOMAIN_NAME]"
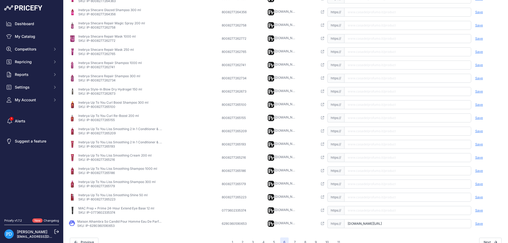
type input "[DOMAIN_NAME][URL]"
click at [476, 223] on span "Save" at bounding box center [479, 224] width 8 height 4
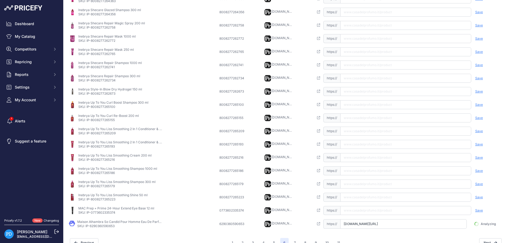
scroll to position [0, 44]
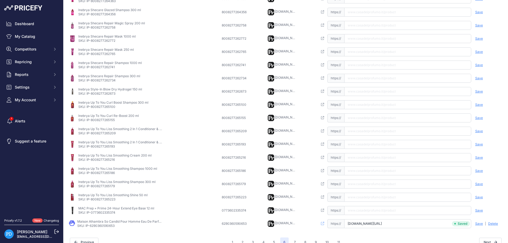
click at [115, 213] on p "SKU: IP-0773602335374" at bounding box center [116, 213] width 76 height 4
click at [375, 213] on input "text" at bounding box center [407, 210] width 127 height 9
paste input "[URL][DOMAIN_NAME]"
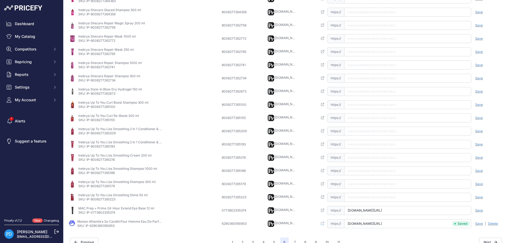
type input "[DOMAIN_NAME][URL]"
click at [478, 213] on span "Save" at bounding box center [479, 211] width 8 height 4
click at [104, 199] on p "SKU: IP-8008277265223" at bounding box center [112, 199] width 69 height 4
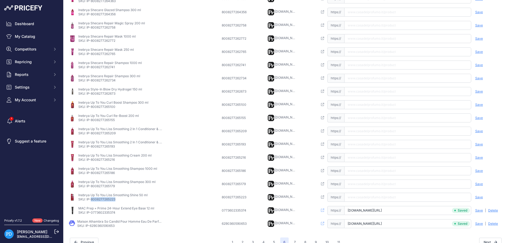
scroll to position [124, 0]
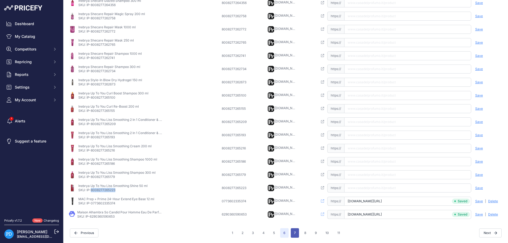
click at [291, 233] on button "7" at bounding box center [295, 233] width 8 height 10
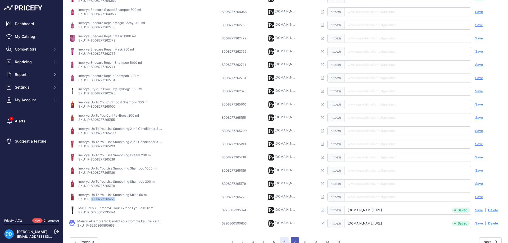
scroll to position [133, 0]
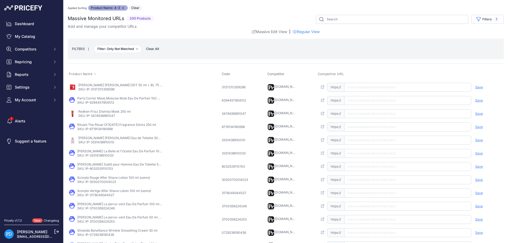
click at [100, 88] on p "SKU: IP-3137370359296" at bounding box center [120, 89] width 85 height 4
click at [102, 104] on p "SKU: IP-6294457854512" at bounding box center [119, 103] width 85 height 4
click at [98, 118] on td "Redken Frizz Dismiss Mask 250 ml SKU: IP-3474636961047" at bounding box center [144, 113] width 153 height 13
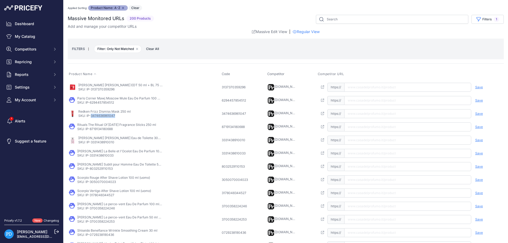
click at [98, 118] on td "Redken Frizz Dismiss Mask 250 ml SKU: IP-3474636961047" at bounding box center [144, 113] width 153 height 13
paste input "[URL][DOMAIN_NAME]"
click at [370, 115] on input "[URL][DOMAIN_NAME]" at bounding box center [407, 113] width 127 height 9
type input "[DOMAIN_NAME][URL]"
click at [482, 114] on span "Save" at bounding box center [479, 114] width 8 height 4
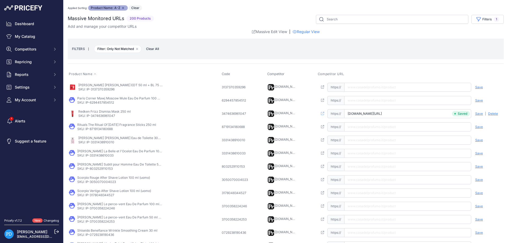
click at [99, 128] on p "SKU: IP-8719134180688" at bounding box center [116, 129] width 79 height 4
drag, startPoint x: 380, startPoint y: 130, endPoint x: 391, endPoint y: 130, distance: 10.3
click at [380, 130] on input "text" at bounding box center [407, 127] width 127 height 9
paste input "[URL][DOMAIN_NAME][DATE]"
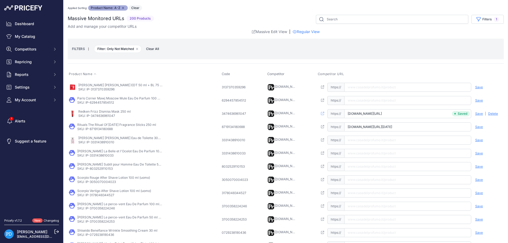
scroll to position [0, 15]
type input "[DOMAIN_NAME][URL][DATE]"
click at [481, 127] on span "Save" at bounding box center [479, 127] width 8 height 4
click at [98, 141] on p "SKU: IP-3331438910010" at bounding box center [120, 142] width 85 height 4
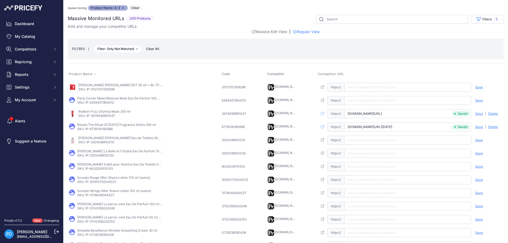
click at [349, 141] on input "text" at bounding box center [407, 140] width 127 height 9
paste input "[URL][DOMAIN_NAME][PERSON_NAME][PERSON_NAME]"
type input "[DOMAIN_NAME][URL][PERSON_NAME][PERSON_NAME]"
click at [476, 141] on span "Save" at bounding box center [479, 140] width 8 height 4
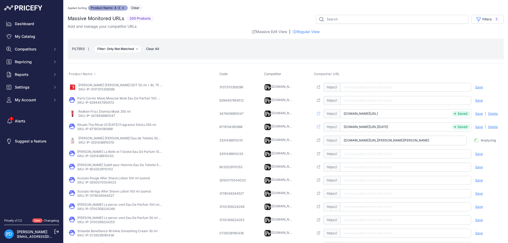
scroll to position [0, 6]
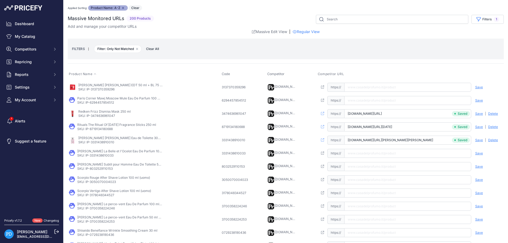
click at [92, 159] on td "[PERSON_NAME] La Belle et l'Ocelot Eau De Parfum 100 ml ([PERSON_NAME]) SKU: IP…" at bounding box center [144, 153] width 153 height 13
paste input "[URL][DOMAIN_NAME][PERSON_NAME]"
click at [363, 155] on input "[URL][DOMAIN_NAME][PERSON_NAME]" at bounding box center [407, 153] width 127 height 9
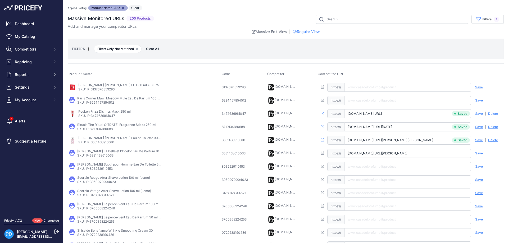
type input "[DOMAIN_NAME][URL][PERSON_NAME]"
click at [483, 152] on span "Save" at bounding box center [479, 153] width 8 height 4
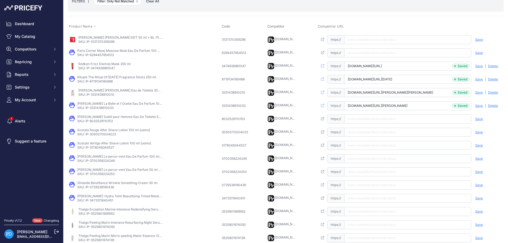
click at [104, 121] on p "SKU: IP-8032529110153" at bounding box center [119, 121] width 85 height 4
click at [370, 120] on input "text" at bounding box center [407, 119] width 127 height 9
paste input "[URL][DOMAIN_NAME][PERSON_NAME]"
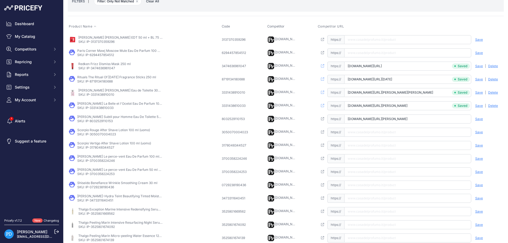
type input "[DOMAIN_NAME][URL][PERSON_NAME]"
click at [478, 118] on span "Save" at bounding box center [479, 119] width 8 height 4
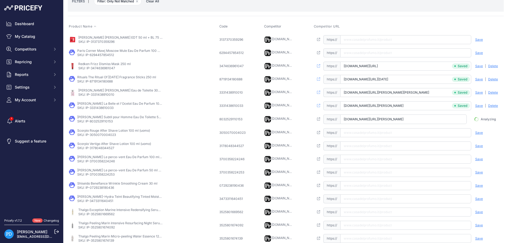
scroll to position [0, 34]
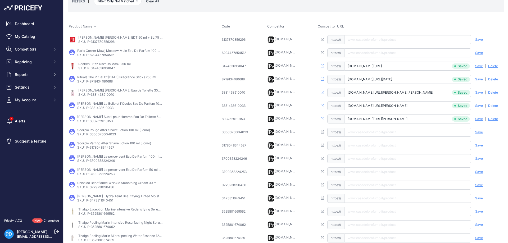
click at [103, 136] on p "SKU: IP-3050070004023" at bounding box center [113, 134] width 73 height 4
click at [396, 132] on input "text" at bounding box center [407, 132] width 127 height 9
paste input "[URL][DOMAIN_NAME]"
type input "[DOMAIN_NAME][URL]"
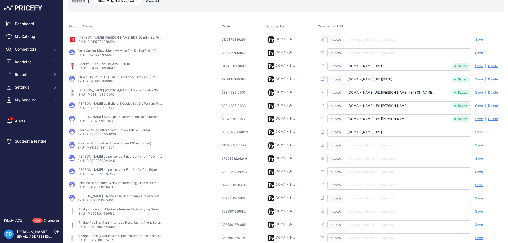
click at [480, 132] on span "Save" at bounding box center [479, 132] width 8 height 4
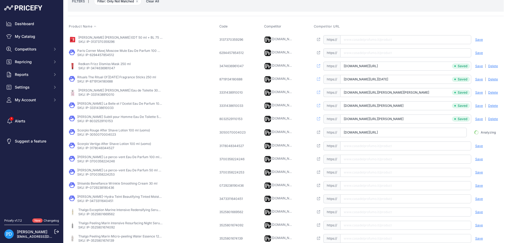
scroll to position [0, 33]
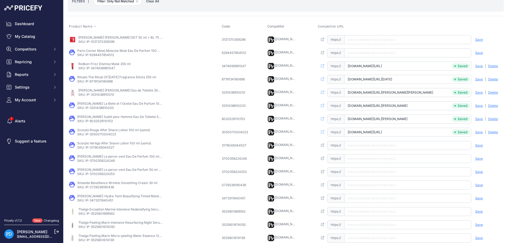
click at [106, 148] on p "SKU: IP-3178048344527" at bounding box center [114, 148] width 74 height 4
paste input "[URL][DOMAIN_NAME][MEDICAL_DATA]"
click at [372, 142] on input "[URL][DOMAIN_NAME][MEDICAL_DATA]" at bounding box center [407, 145] width 127 height 9
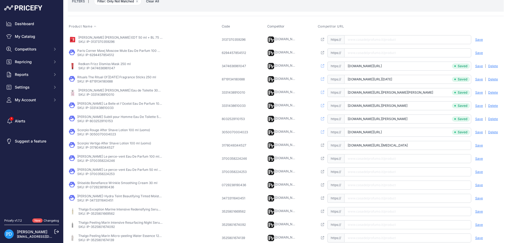
type input "[DOMAIN_NAME][URL][MEDICAL_DATA]"
click at [481, 146] on span "Save" at bounding box center [479, 145] width 8 height 4
click at [108, 161] on p "SKU: IP-3700358224246" at bounding box center [119, 161] width 85 height 4
click at [390, 160] on input "text" at bounding box center [407, 158] width 127 height 9
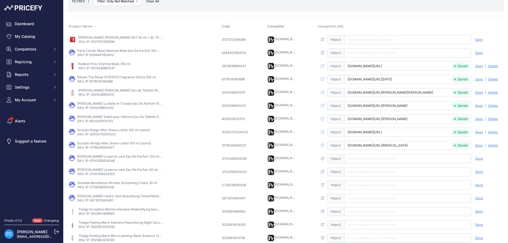
paste input "[URL][DOMAIN_NAME][PERSON_NAME]"
type input "[DOMAIN_NAME][URL][PERSON_NAME]"
click at [482, 160] on span "Save" at bounding box center [479, 159] width 8 height 4
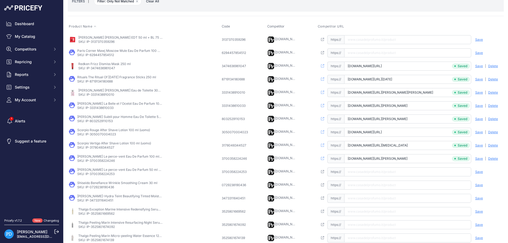
click at [108, 175] on p "SKU: IP-3700358224253" at bounding box center [119, 174] width 85 height 4
click at [372, 174] on input "text" at bounding box center [407, 172] width 127 height 9
paste input "[URL][DOMAIN_NAME][PERSON_NAME]"
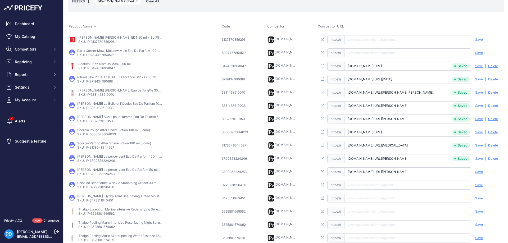
type input "[DOMAIN_NAME][URL][PERSON_NAME]"
click at [478, 171] on span "Save" at bounding box center [479, 172] width 8 height 4
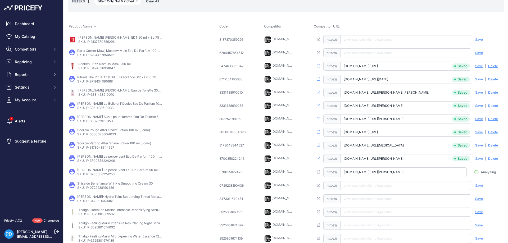
scroll to position [0, 22]
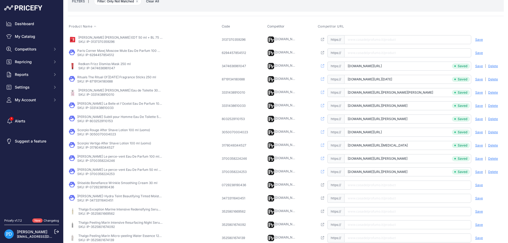
click at [101, 189] on p "SKU: IP-0729238190436" at bounding box center [117, 187] width 80 height 4
click at [373, 185] on input "text" at bounding box center [407, 185] width 127 height 9
paste input "[URL][DOMAIN_NAME]"
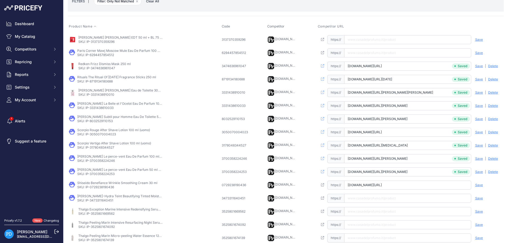
type input "[DOMAIN_NAME][URL]"
click at [479, 185] on span "Save" at bounding box center [479, 185] width 8 height 4
click at [97, 202] on p "SKU: IP-3473311640451" at bounding box center [119, 201] width 85 height 4
click at [359, 200] on input "text" at bounding box center [407, 198] width 127 height 9
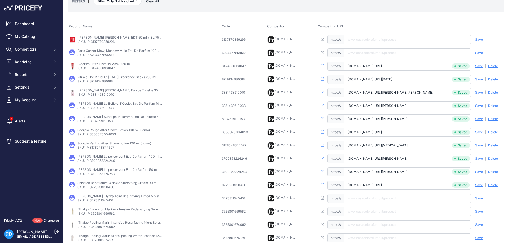
paste input "[URL][DOMAIN_NAME]"
type input "[DOMAIN_NAME][URL]"
click at [475, 198] on div "Save Analyzing | [GEOGRAPHIC_DATA] Deleting" at bounding box center [487, 198] width 32 height 9
click at [476, 198] on span "Save" at bounding box center [479, 198] width 8 height 4
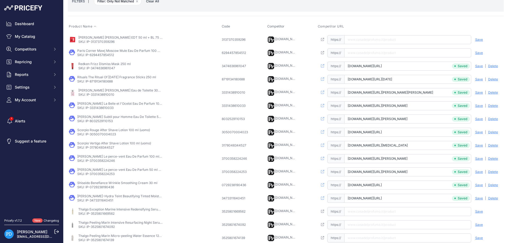
click at [235, 210] on div "3525801669562" at bounding box center [235, 212] width 26 height 4
click at [372, 209] on input "[URL][DOMAIN_NAME]" at bounding box center [407, 211] width 127 height 9
type input "[DOMAIN_NAME][URL]"
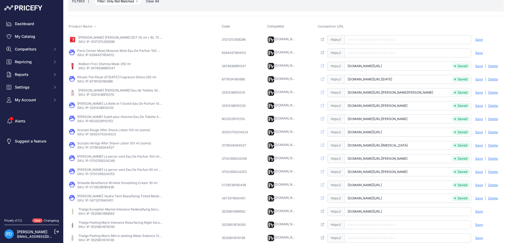
click at [478, 212] on span "Save" at bounding box center [479, 212] width 8 height 4
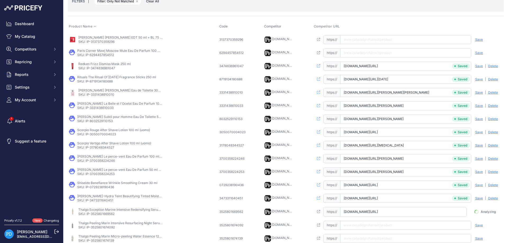
scroll to position [119, 0]
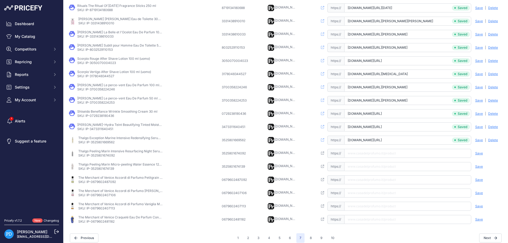
click at [113, 157] on p "SKU: IP-3525801674092" at bounding box center [120, 156] width 85 height 4
click at [365, 154] on input "text" at bounding box center [407, 153] width 127 height 9
paste input "[URL][DOMAIN_NAME]"
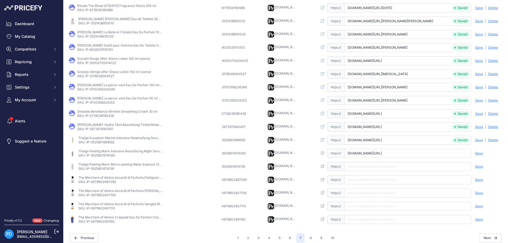
type input "[DOMAIN_NAME][URL]"
click at [481, 154] on span "Save" at bounding box center [479, 153] width 8 height 4
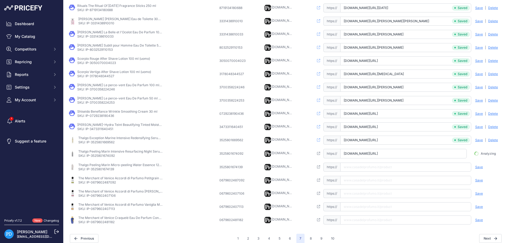
scroll to position [0, 29]
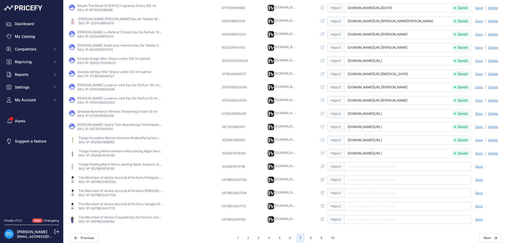
click at [110, 170] on p "SKU: IP-3525801674139" at bounding box center [120, 169] width 85 height 4
paste input "[URL][DOMAIN_NAME]"
click at [371, 167] on input "[URL][DOMAIN_NAME]" at bounding box center [407, 166] width 127 height 9
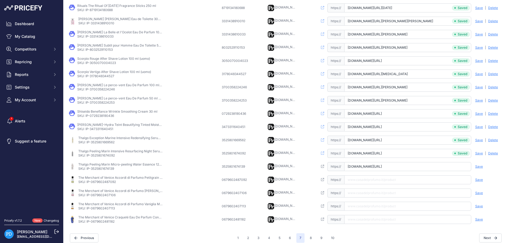
type input "[DOMAIN_NAME][URL]"
click at [478, 167] on span "Save" at bounding box center [479, 167] width 8 height 4
click at [110, 181] on p "SKU: IP-0679602487092" at bounding box center [120, 182] width 85 height 4
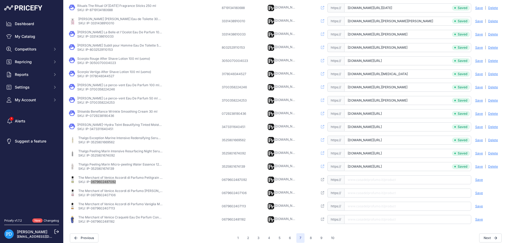
scroll to position [124, 0]
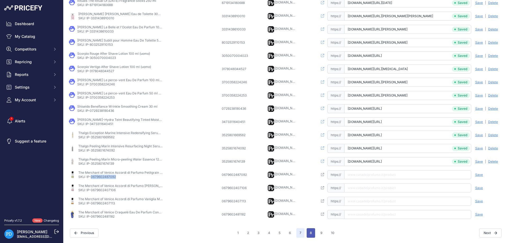
click at [309, 233] on button "8" at bounding box center [311, 233] width 8 height 10
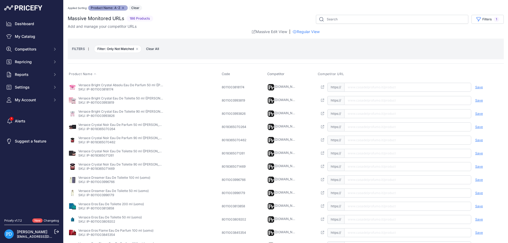
scroll to position [119, 0]
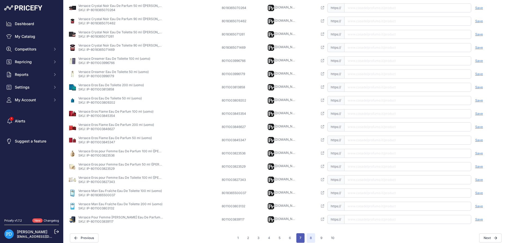
click at [299, 239] on button "7" at bounding box center [300, 238] width 8 height 10
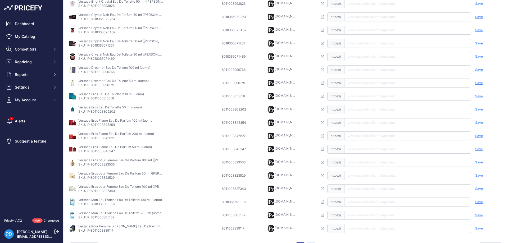
scroll to position [128, 0]
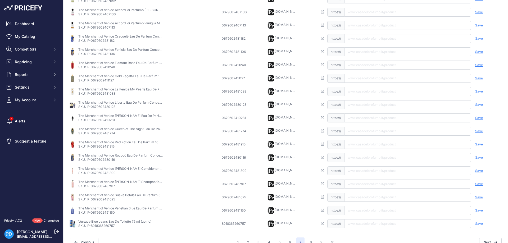
scroll to position [20, 0]
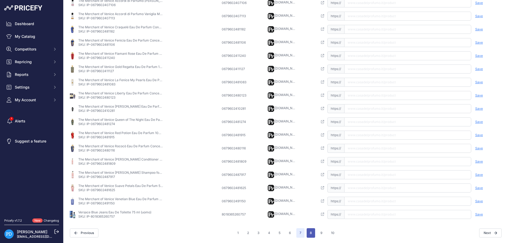
click at [311, 233] on button "8" at bounding box center [311, 233] width 8 height 10
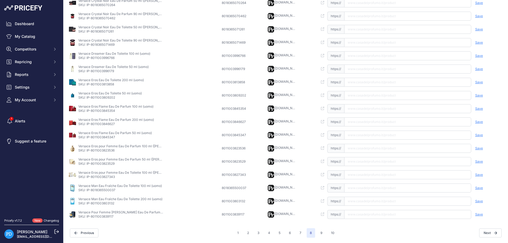
scroll to position [115, 0]
click at [320, 233] on button "9" at bounding box center [321, 233] width 8 height 10
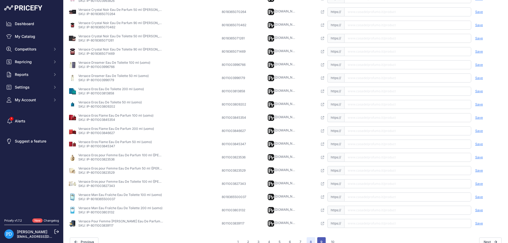
scroll to position [133, 0]
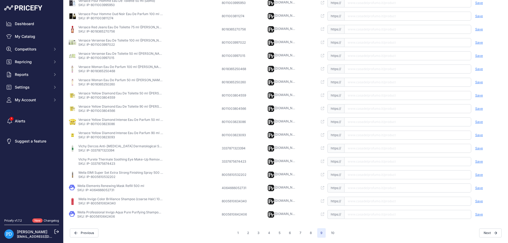
scroll to position [115, 0]
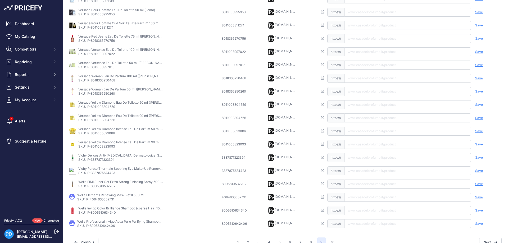
click at [109, 174] on p "SKU: IP-3337875674423" at bounding box center [120, 173] width 85 height 4
click at [386, 171] on input "text" at bounding box center [407, 171] width 127 height 9
paste input "[URL][DOMAIN_NAME]"
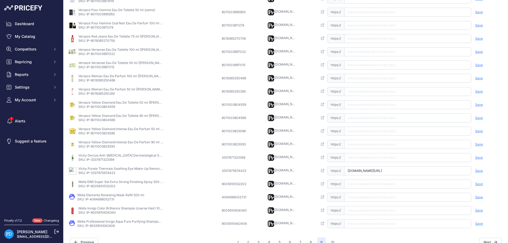
type input "[DOMAIN_NAME][URL]"
click at [480, 171] on span "Save" at bounding box center [479, 171] width 8 height 4
click at [103, 159] on p "SKU: IP-3337871323394" at bounding box center [120, 160] width 85 height 4
click at [366, 160] on input "text" at bounding box center [407, 157] width 127 height 9
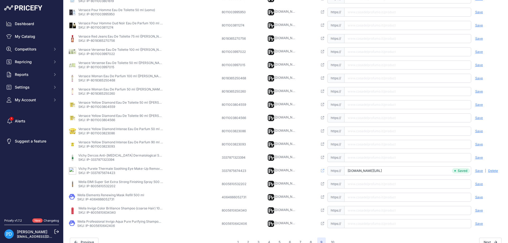
paste input "[URL][DOMAIN_NAME][MEDICAL_DATA]"
type input "[DOMAIN_NAME][URL][MEDICAL_DATA]"
click at [478, 157] on span "Save" at bounding box center [479, 158] width 8 height 4
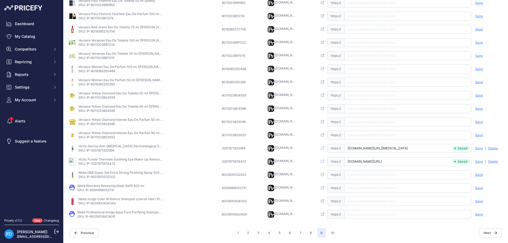
click at [96, 216] on p "SKU: IP-8005610642406" at bounding box center [119, 217] width 85 height 4
click at [374, 215] on input "text" at bounding box center [407, 214] width 127 height 9
paste input "[URL][DOMAIN_NAME]"
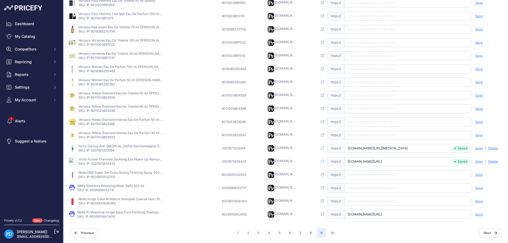
type input "[DOMAIN_NAME][URL]"
click at [477, 214] on span "Save" at bounding box center [479, 215] width 8 height 4
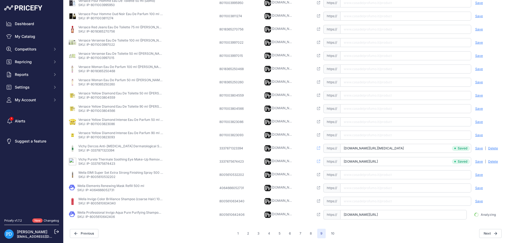
scroll to position [0, 30]
click at [101, 203] on p "SKU: IP-8005610634340" at bounding box center [120, 203] width 85 height 4
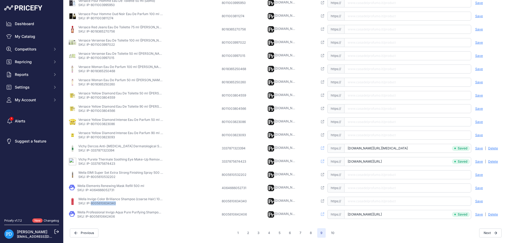
click at [101, 203] on p "SKU: IP-8005610634340" at bounding box center [120, 203] width 85 height 4
paste input "[URL][DOMAIN_NAME]"
click at [374, 204] on input "[URL][DOMAIN_NAME]" at bounding box center [407, 201] width 127 height 9
type input "[DOMAIN_NAME][URL]"
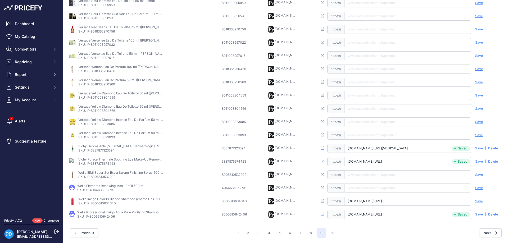
click at [476, 201] on span "Save" at bounding box center [479, 201] width 8 height 4
click at [96, 188] on p "SKU: IP-4064666052731" at bounding box center [110, 190] width 67 height 4
click at [372, 187] on input "text" at bounding box center [407, 188] width 127 height 9
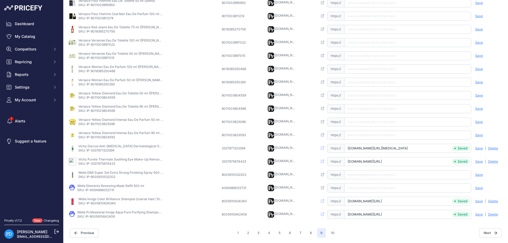
paste input "[URL][DOMAIN_NAME]"
type input "[DOMAIN_NAME][URL]"
click at [478, 188] on span "Save" at bounding box center [479, 188] width 8 height 4
click at [106, 179] on p "SKU: IP-8005610532202" at bounding box center [120, 177] width 85 height 4
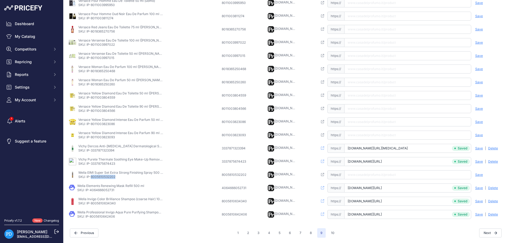
click at [106, 179] on p "SKU: IP-8005610532202" at bounding box center [120, 177] width 85 height 4
paste input "[URL][DOMAIN_NAME]"
click at [383, 175] on input "text" at bounding box center [407, 174] width 127 height 9
type input "[DOMAIN_NAME][URL]"
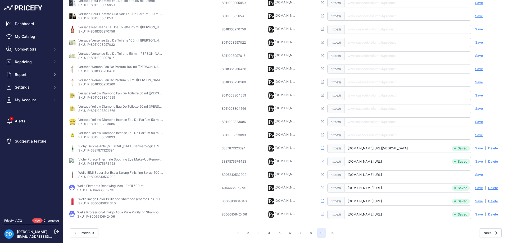
click at [478, 175] on span "Save" at bounding box center [479, 175] width 8 height 4
click at [310, 234] on button "8" at bounding box center [311, 233] width 8 height 10
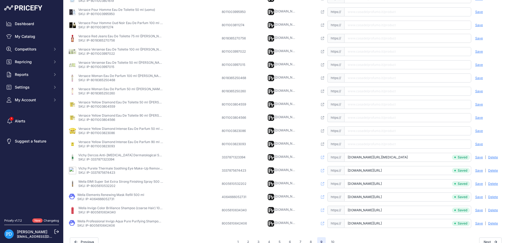
scroll to position [133, 0]
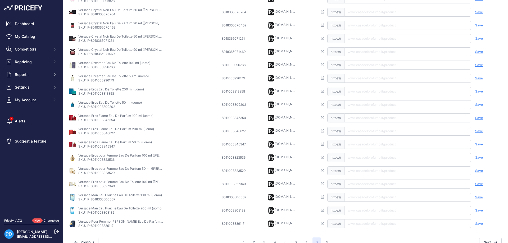
scroll to position [124, 0]
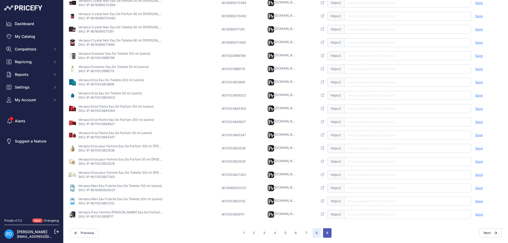
click at [327, 233] on button "9" at bounding box center [327, 233] width 8 height 10
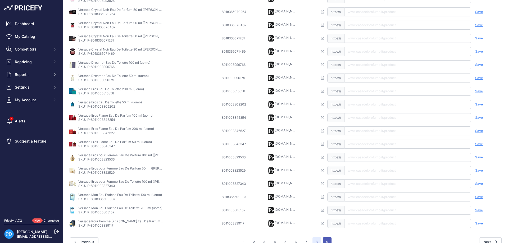
scroll to position [133, 0]
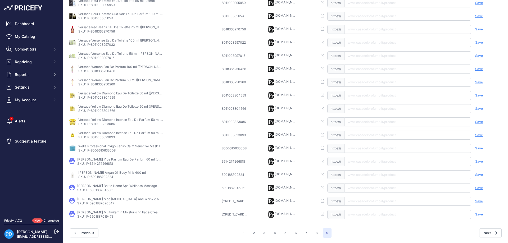
scroll to position [115, 0]
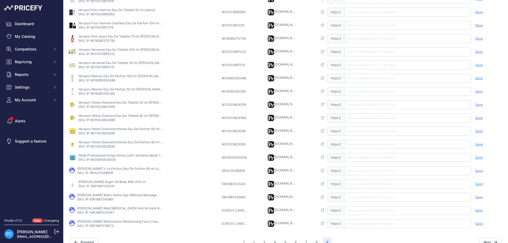
click at [100, 227] on p "SKU: IP-5901887019473" at bounding box center [119, 226] width 85 height 4
click at [373, 227] on input "text" at bounding box center [407, 223] width 127 height 9
paste input "[URL][DOMAIN_NAME][PERSON_NAME]"
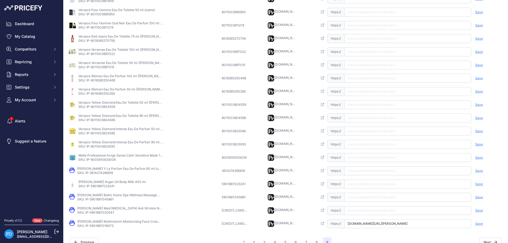
type input "[DOMAIN_NAME][URL][PERSON_NAME]"
click at [483, 225] on div "Save Analyzing | [GEOGRAPHIC_DATA] Deleting" at bounding box center [487, 223] width 32 height 9
click at [479, 224] on span "Save" at bounding box center [479, 224] width 8 height 4
click at [94, 210] on p "[PERSON_NAME] Med [MEDICAL_DATA] Anti Wrinkle Night Cream 50 ml" at bounding box center [119, 208] width 85 height 4
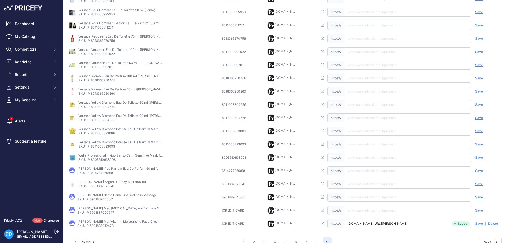
click at [93, 213] on p "SKU: IP-5901887020547" at bounding box center [119, 213] width 85 height 4
paste input "[URL][DOMAIN_NAME][PERSON_NAME][MEDICAL_DATA]"
click at [394, 210] on input "text" at bounding box center [407, 210] width 127 height 9
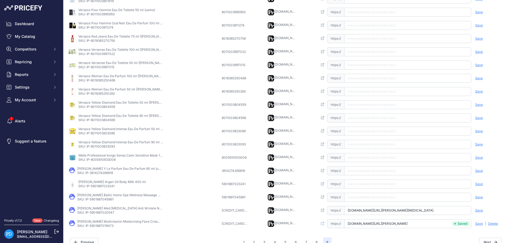
type input "[DOMAIN_NAME][URL][PERSON_NAME][MEDICAL_DATA]"
click at [478, 211] on span "Save" at bounding box center [479, 211] width 8 height 4
click at [103, 199] on p "SKU: IP-5901887045861" at bounding box center [119, 199] width 85 height 4
paste input "[URL][DOMAIN_NAME][PERSON_NAME]"
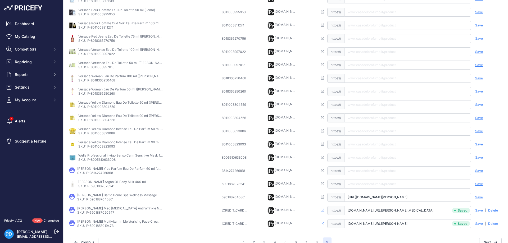
click at [356, 196] on input "[URL][DOMAIN_NAME][PERSON_NAME]" at bounding box center [407, 197] width 127 height 9
type input "[DOMAIN_NAME][URL][PERSON_NAME]"
click at [482, 198] on span "Save" at bounding box center [479, 197] width 8 height 4
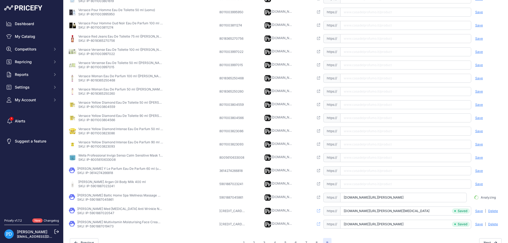
scroll to position [0, 14]
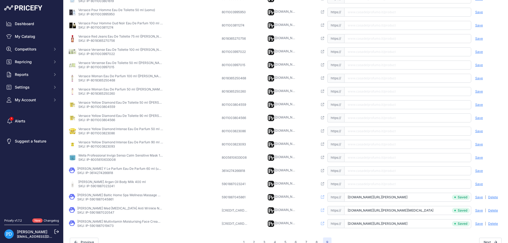
click at [96, 187] on p "SKU: IP-5901887023241" at bounding box center [112, 186] width 68 height 4
paste input "[URL][DOMAIN_NAME][PERSON_NAME]"
click at [368, 185] on input "[URL][DOMAIN_NAME][PERSON_NAME]" at bounding box center [407, 184] width 127 height 9
type input "[DOMAIN_NAME][URL][PERSON_NAME]"
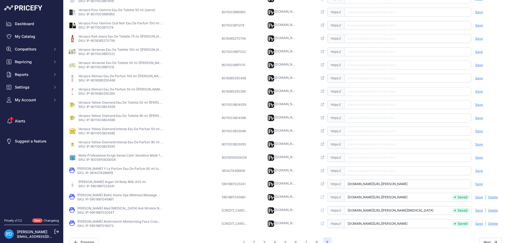
click at [475, 182] on span "Save" at bounding box center [479, 184] width 8 height 4
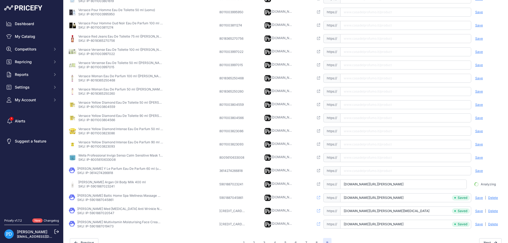
scroll to position [0, 13]
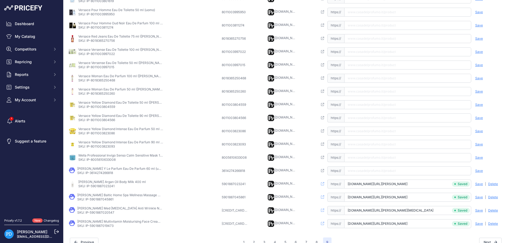
click at [101, 173] on p "SKU: IP-3614274266818" at bounding box center [119, 173] width 85 height 4
paste input "[URL][DOMAIN_NAME]"
click at [396, 170] on input "text" at bounding box center [407, 171] width 127 height 9
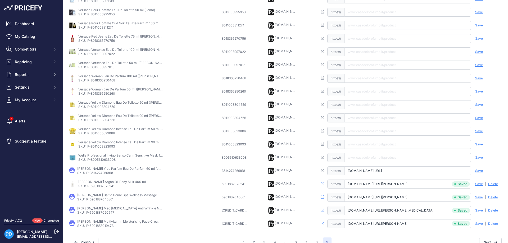
type input "[DOMAIN_NAME][URL]"
click at [480, 171] on span "Save" at bounding box center [479, 171] width 8 height 4
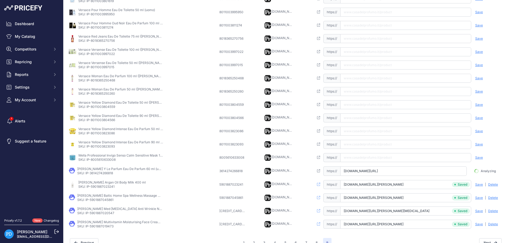
scroll to position [0, 36]
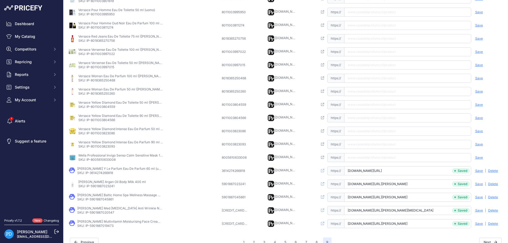
click at [103, 159] on p "SKU: IP-8005610633008" at bounding box center [120, 160] width 85 height 4
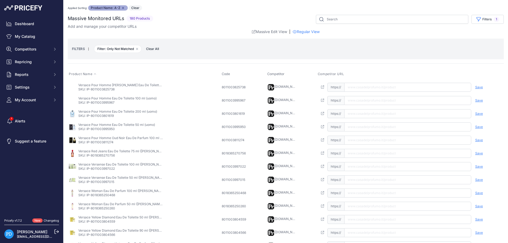
scroll to position [124, 0]
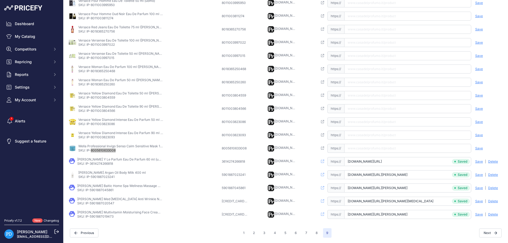
click at [351, 148] on input "text" at bounding box center [407, 148] width 127 height 9
paste input "[URL][DOMAIN_NAME]"
type input "[DOMAIN_NAME][URL]"
click at [477, 148] on span "Save" at bounding box center [479, 148] width 8 height 4
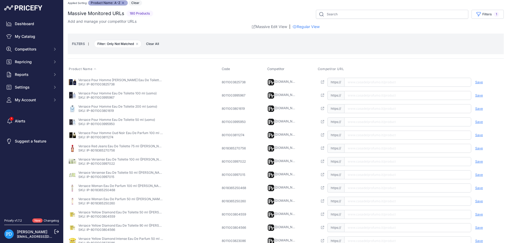
scroll to position [124, 0]
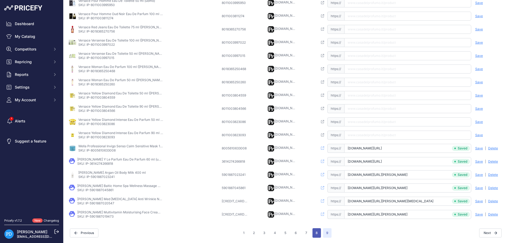
click at [314, 232] on button "8" at bounding box center [317, 233] width 8 height 10
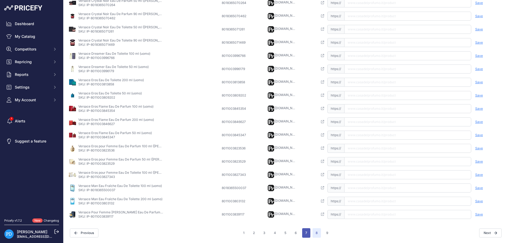
click at [304, 235] on button "7" at bounding box center [306, 233] width 8 height 10
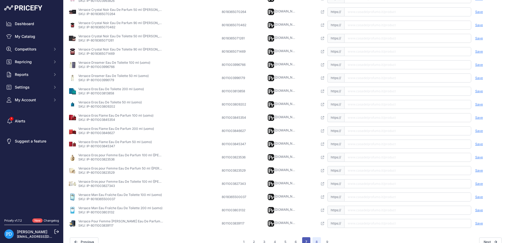
scroll to position [133, 0]
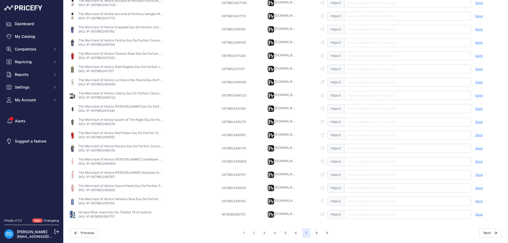
scroll to position [115, 0]
